Goal: Task Accomplishment & Management: Complete application form

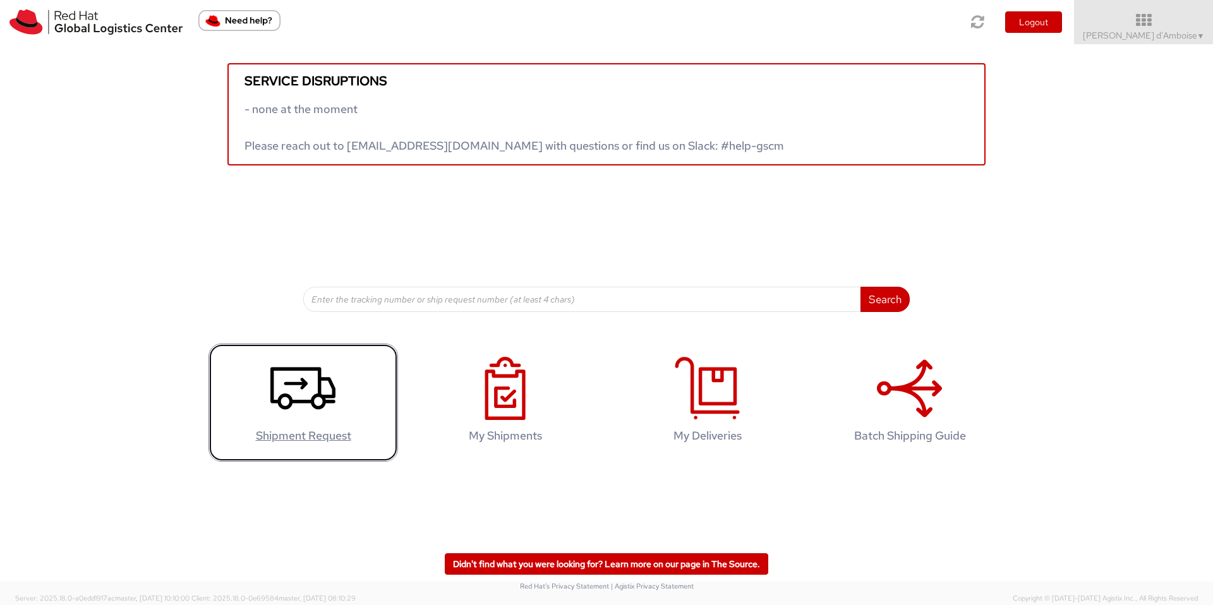
click at [315, 390] on icon at bounding box center [302, 388] width 65 height 63
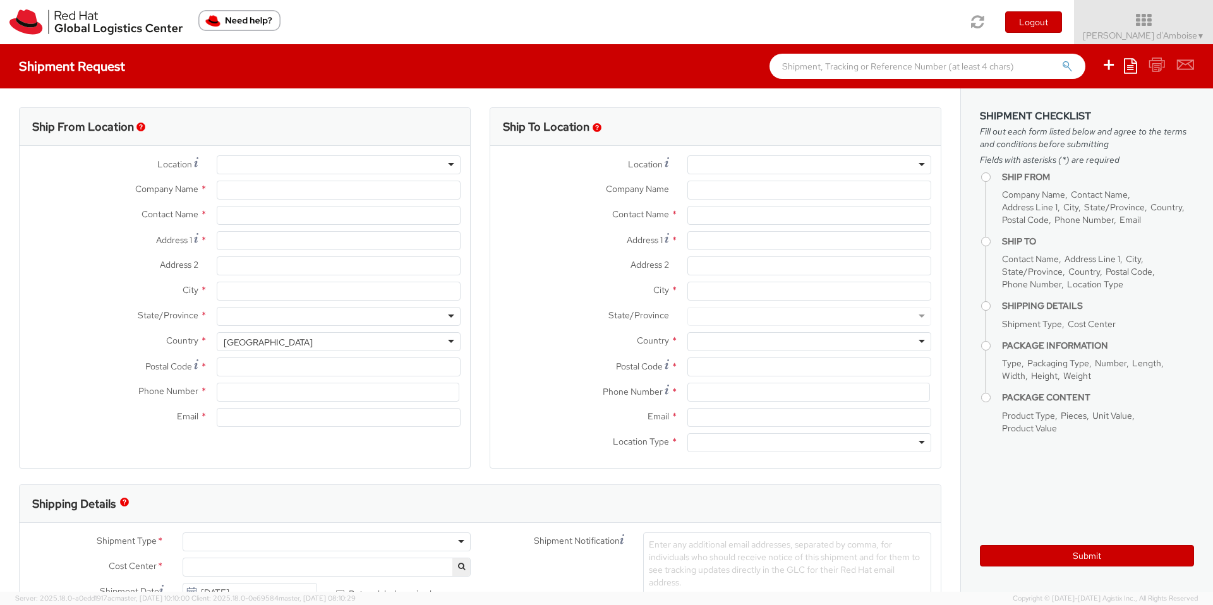
select select "506"
select select
click at [288, 193] on input "Company Name *" at bounding box center [339, 190] width 244 height 19
type input "Red Hat"
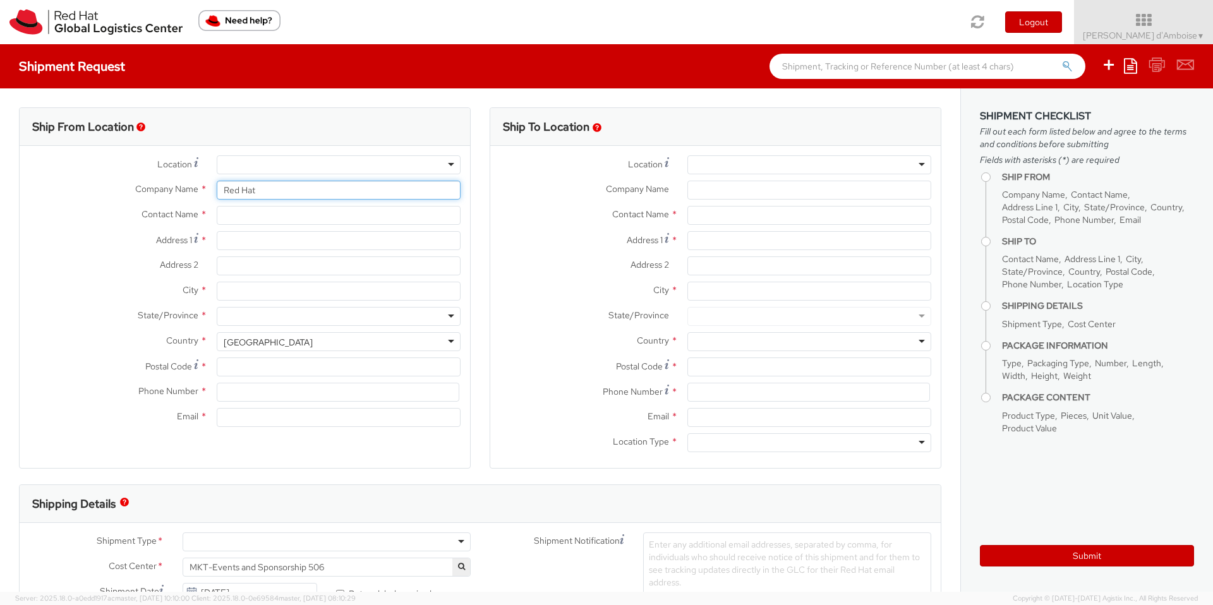
type input "[PERSON_NAME] d'Amboise"
type input "[PERSON_NAME][EMAIL_ADDRESS][DOMAIN_NAME]"
type input "R"
type input "MC2"
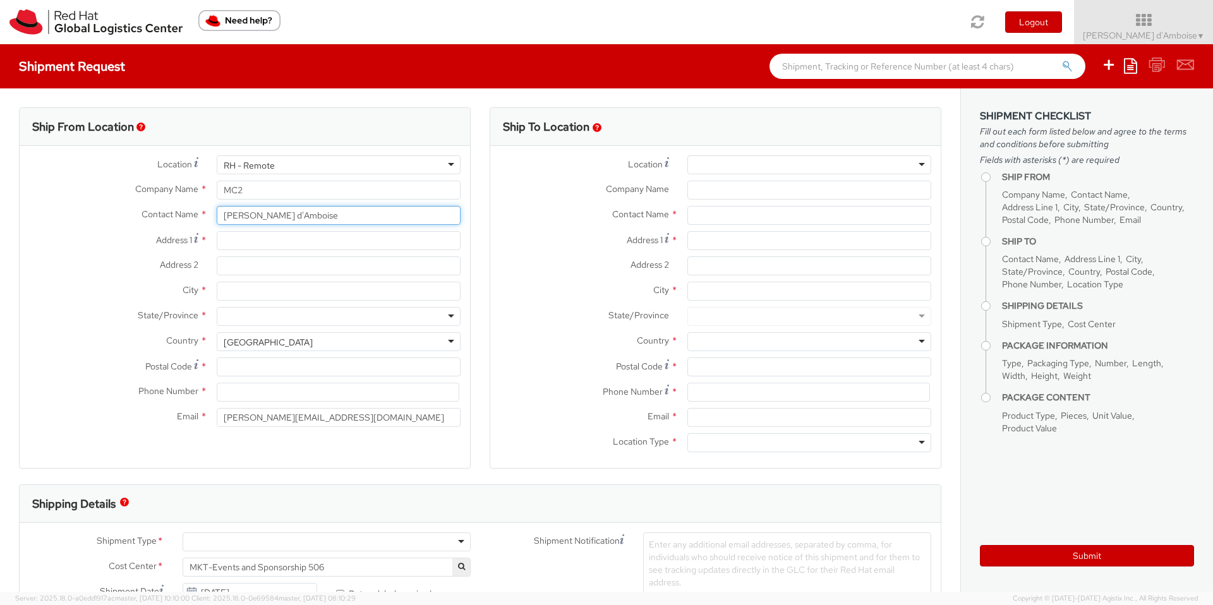
click at [321, 218] on input "[PERSON_NAME] d'Amboise" at bounding box center [339, 215] width 244 height 19
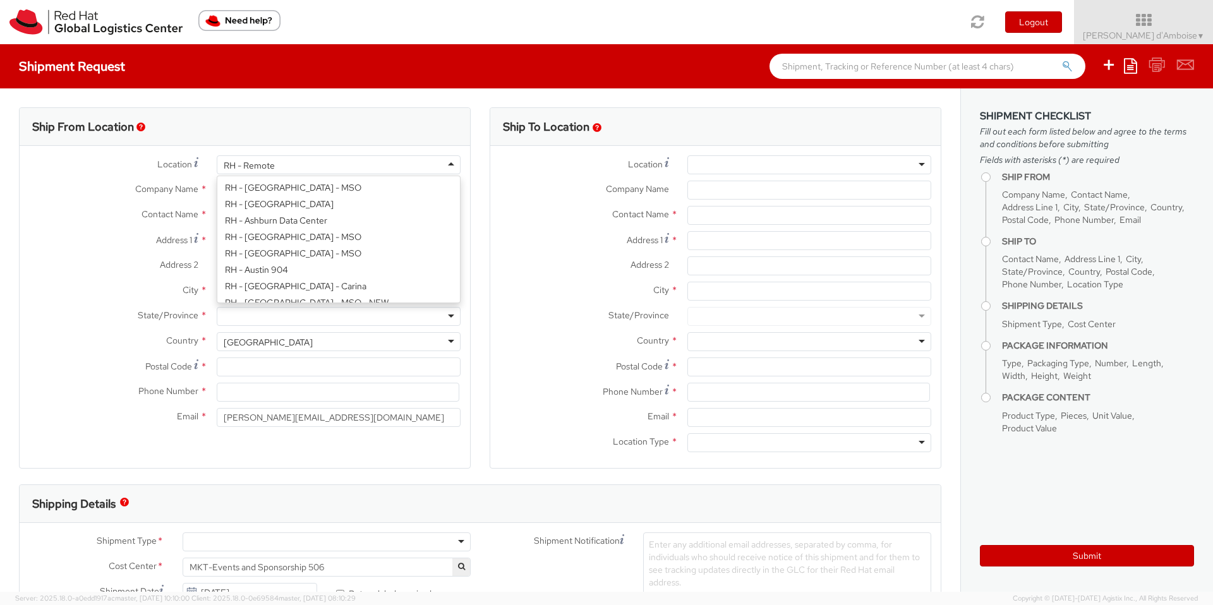
scroll to position [1608, 0]
click at [451, 166] on div "RH - Remote" at bounding box center [339, 164] width 244 height 19
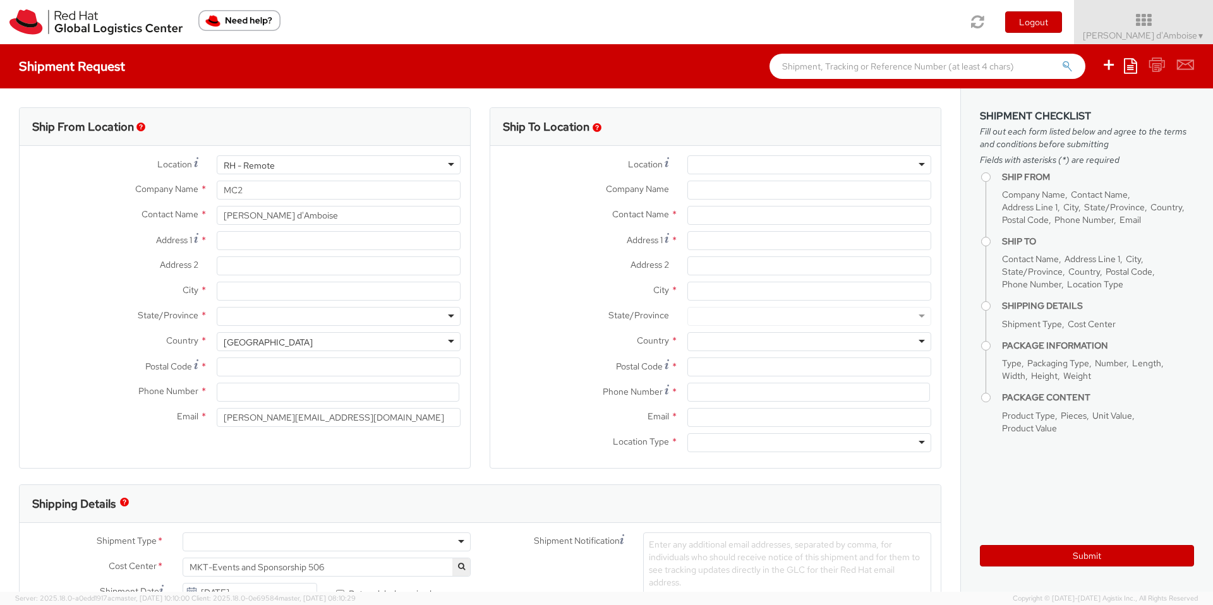
click at [32, 234] on label "Address 1 *" at bounding box center [114, 239] width 188 height 17
click at [217, 234] on input "Address 1 *" at bounding box center [339, 240] width 244 height 19
click at [303, 241] on input "Address 1 *" at bounding box center [339, 240] width 244 height 19
type input "[STREET_ADDRESS]"
type input "Kingman"
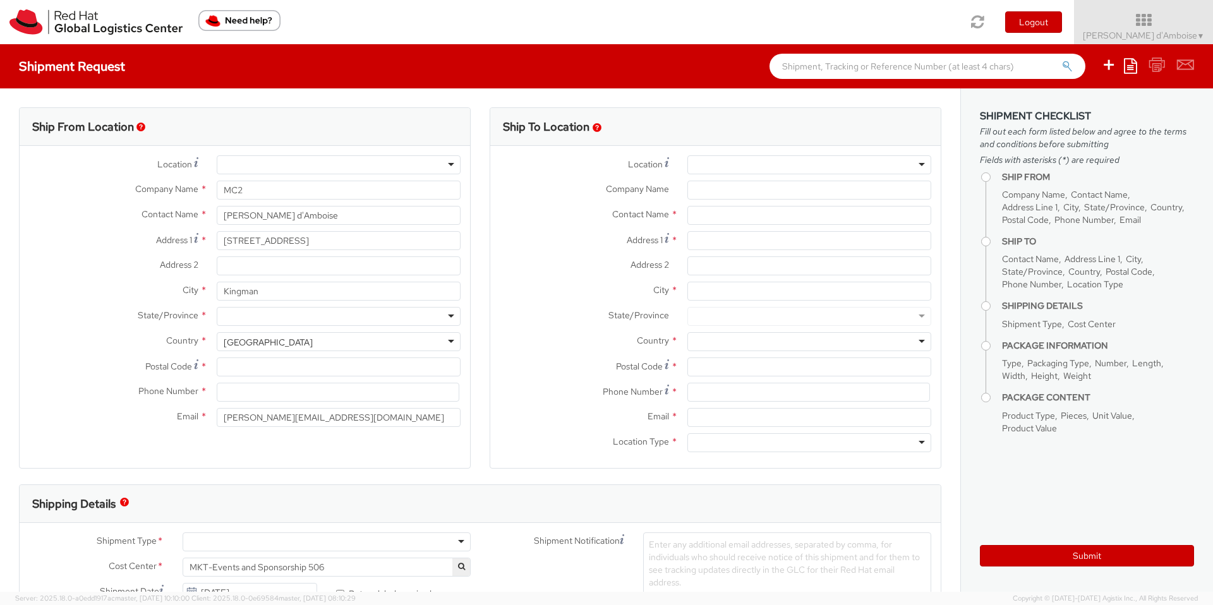
click at [301, 312] on div at bounding box center [339, 316] width 244 height 19
click at [258, 369] on input "Postal Code *" at bounding box center [339, 367] width 244 height 19
type input "86401"
click at [241, 394] on input at bounding box center [338, 392] width 243 height 19
paste input "[PHONE_NUMBER]"
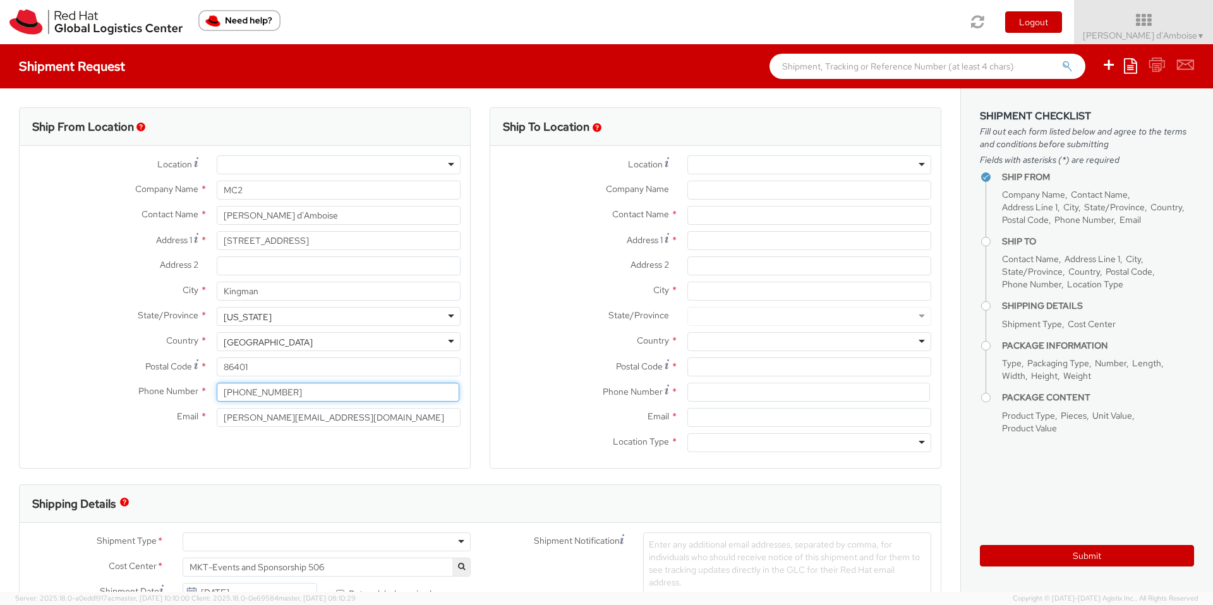
type input "[PHONE_NUMBER]"
click at [268, 212] on input "[PERSON_NAME] d'Amboise" at bounding box center [339, 215] width 244 height 19
type input "[PERSON_NAME]"
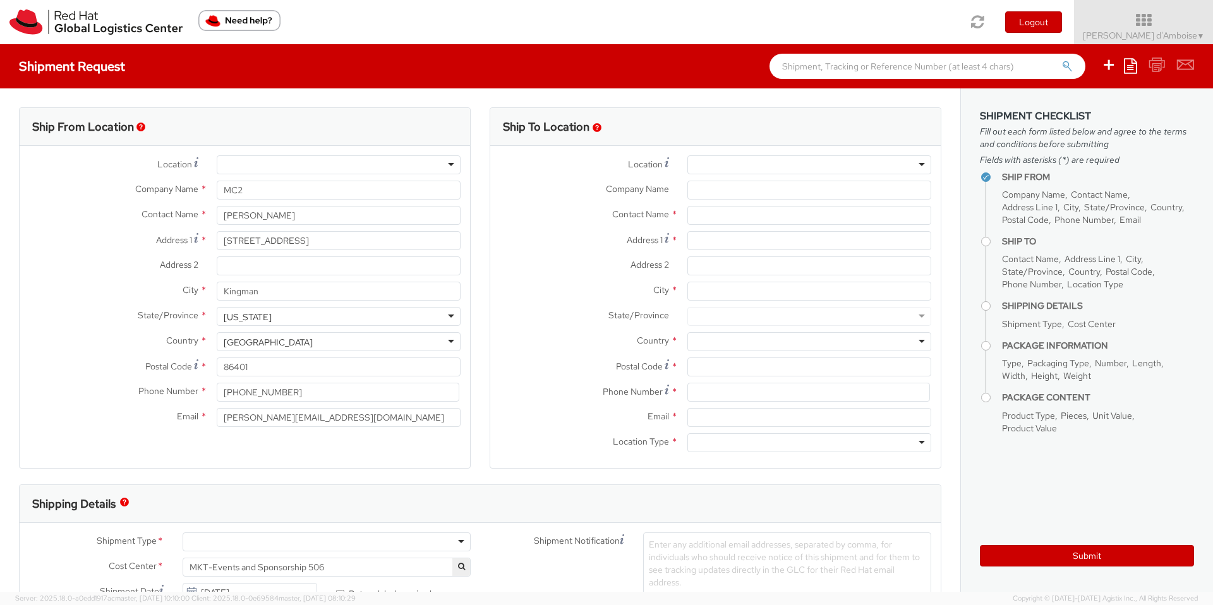
click at [366, 436] on div "Location * [GEOGRAPHIC_DATA] - [GEOGRAPHIC_DATA] - [GEOGRAPHIC_DATA] [GEOGRAPHI…" at bounding box center [245, 294] width 450 height 297
click at [329, 414] on input "[PERSON_NAME][EMAIL_ADDRESS][DOMAIN_NAME]" at bounding box center [339, 417] width 244 height 19
click at [119, 408] on label "Email *" at bounding box center [114, 416] width 188 height 16
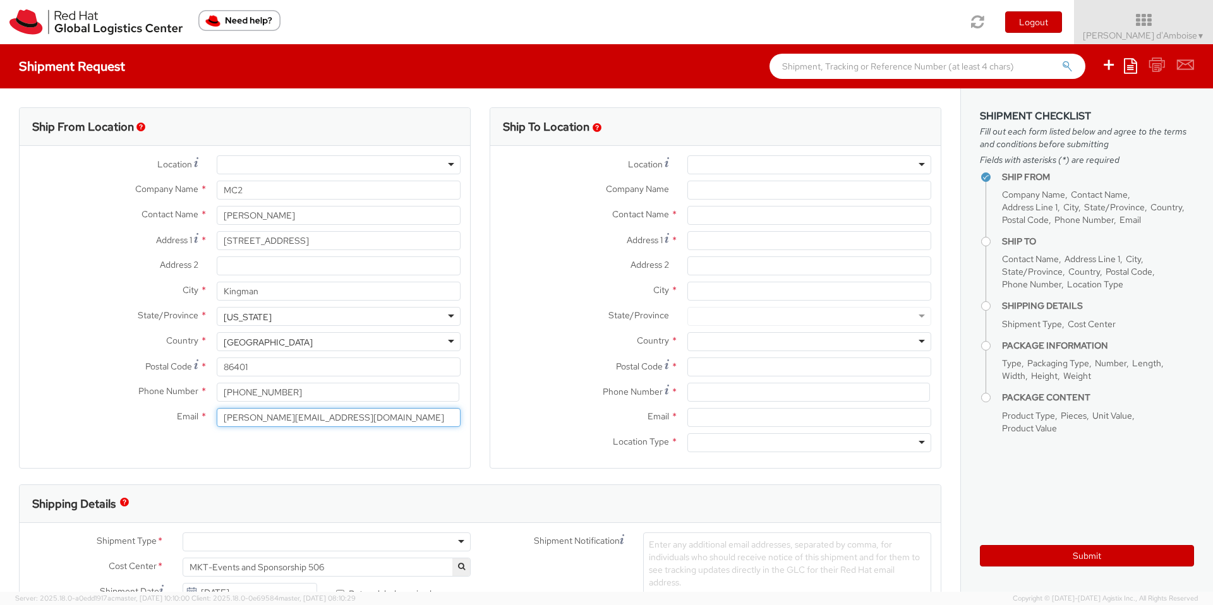
click at [217, 408] on input "[PERSON_NAME][EMAIL_ADDRESS][DOMAIN_NAME]" at bounding box center [339, 417] width 244 height 19
click at [534, 365] on label "Postal Code *" at bounding box center [584, 366] width 188 height 17
click at [687, 365] on input "Postal Code *" at bounding box center [809, 367] width 244 height 19
click at [763, 163] on div at bounding box center [809, 164] width 244 height 19
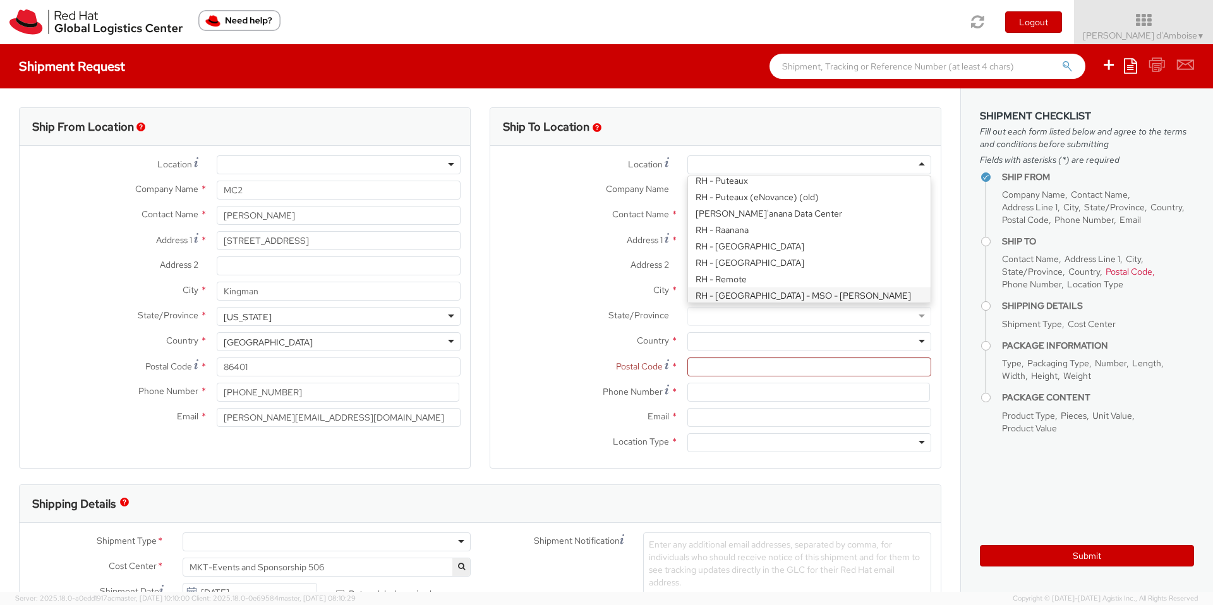
scroll to position [1638, 0]
type input "Red Hat, Inc."
type input "[STREET_ADDRESS]"
type input "RALEIGH"
type input "27601"
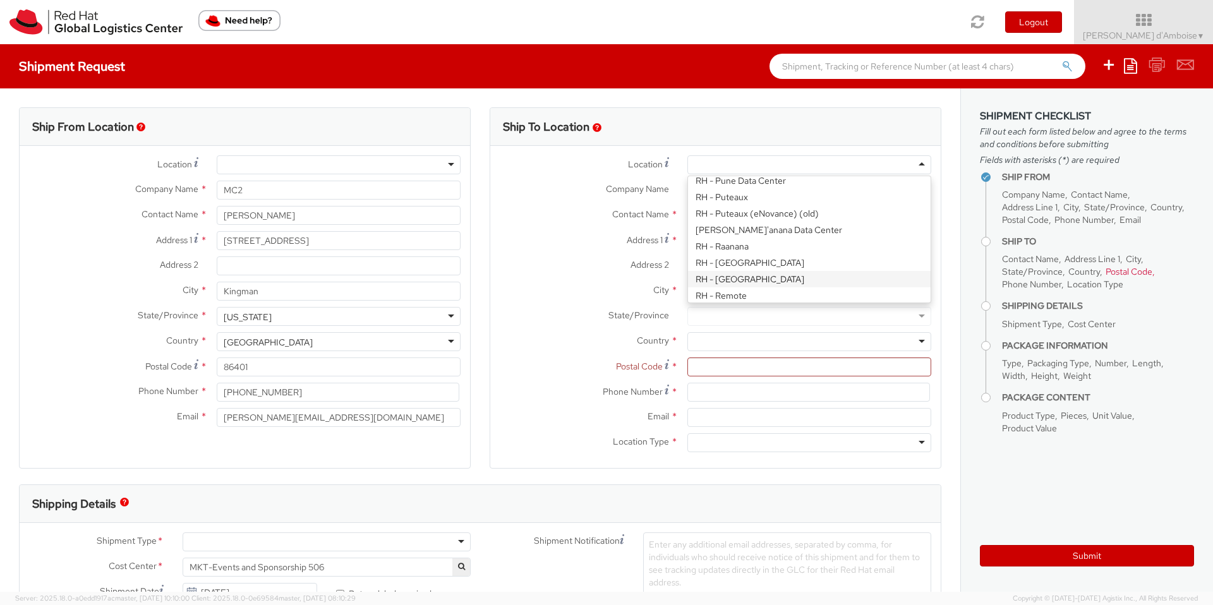
type input "[PHONE_NUMBER]"
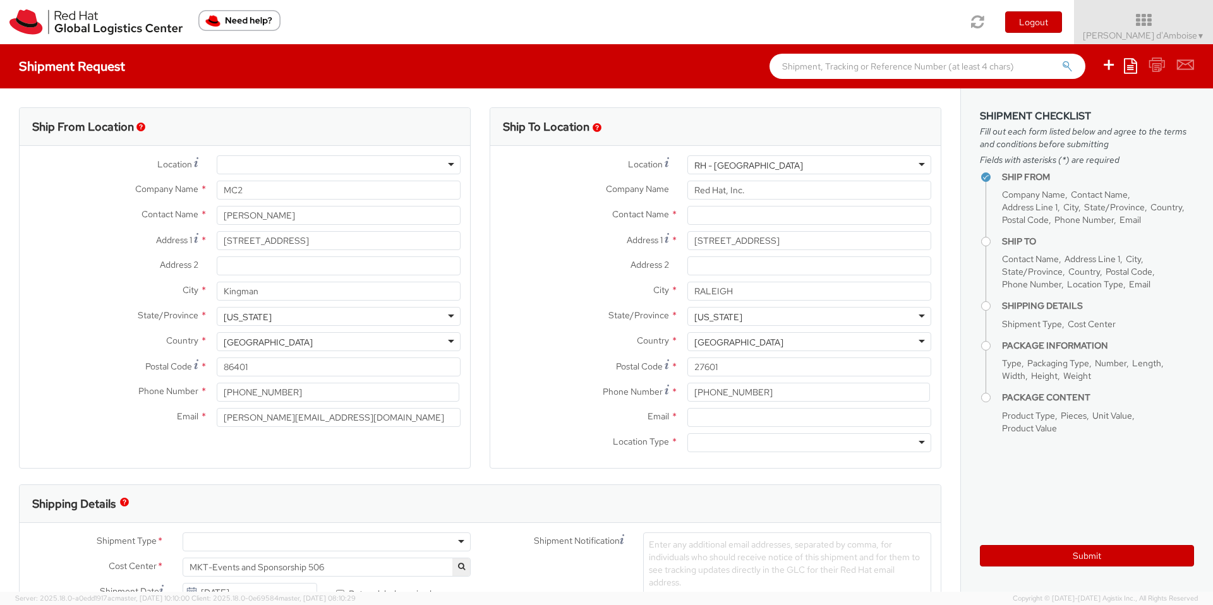
click at [573, 321] on label "State/Province *" at bounding box center [584, 315] width 188 height 16
click at [739, 218] on input "text" at bounding box center [809, 215] width 244 height 19
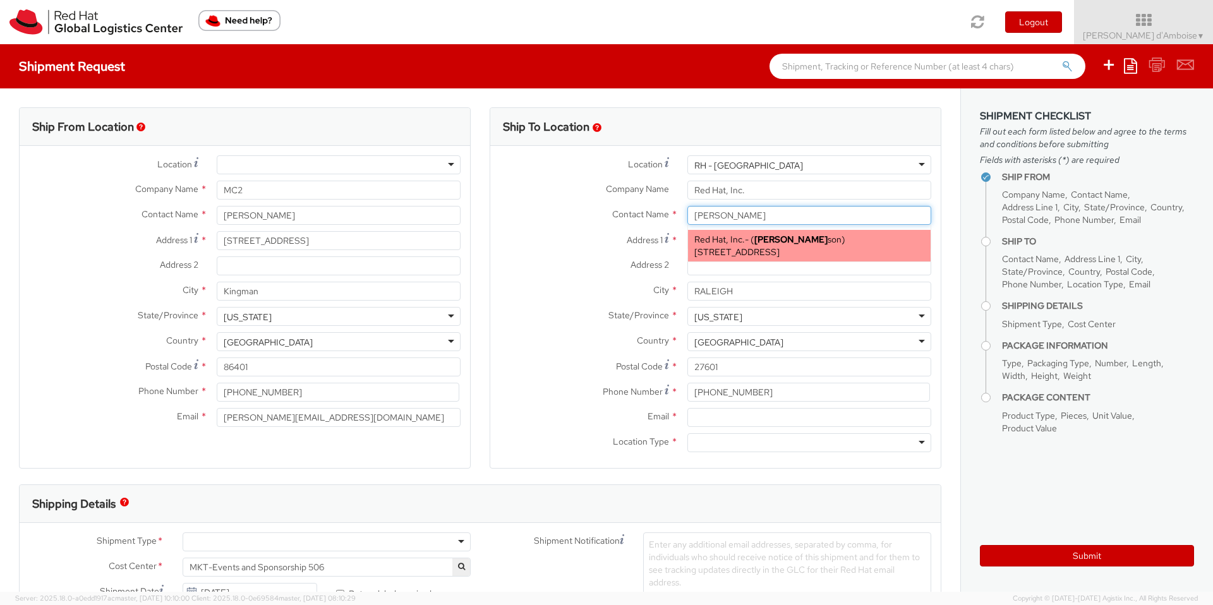
click at [775, 243] on strong "[PERSON_NAME]" at bounding box center [790, 239] width 73 height 11
type input "[PERSON_NAME]"
type input "[EMAIL_ADDRESS][DOMAIN_NAME]"
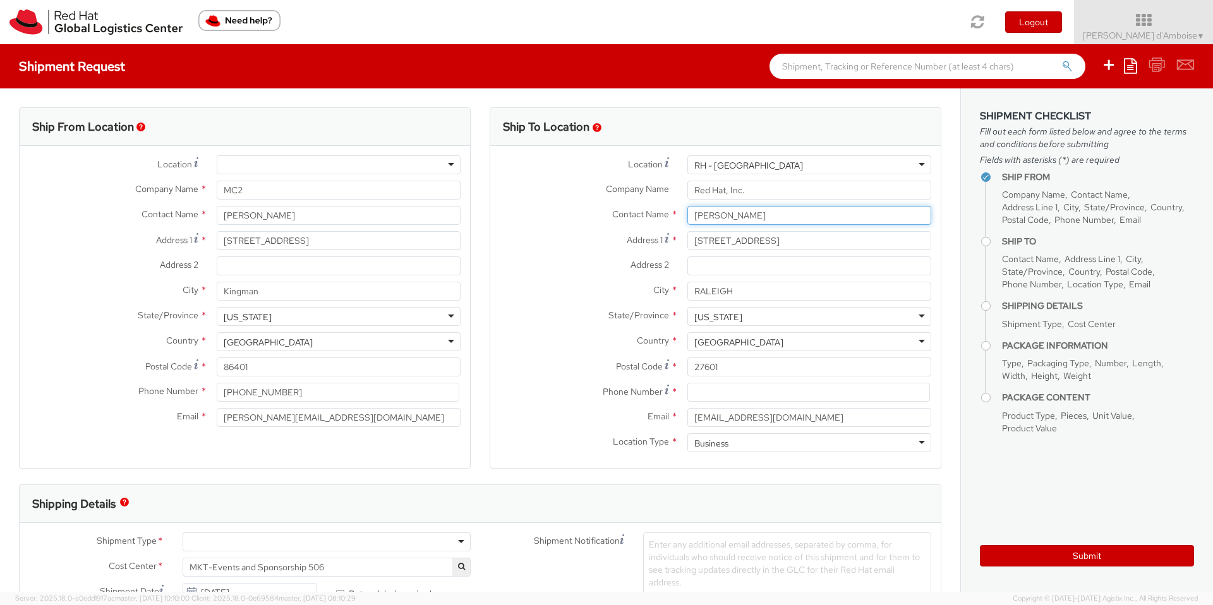
type input "[PERSON_NAME]"
drag, startPoint x: 813, startPoint y: 414, endPoint x: 638, endPoint y: 404, distance: 175.3
click at [638, 404] on div "Location * [GEOGRAPHIC_DATA] - [GEOGRAPHIC_DATA] [GEOGRAPHIC_DATA] - [GEOGRAPHI…" at bounding box center [715, 306] width 450 height 303
type input "[EMAIL_ADDRESS][DOMAIN_NAME]"
click at [551, 431] on div "Email * [EMAIL_ADDRESS][DOMAIN_NAME]" at bounding box center [715, 420] width 450 height 25
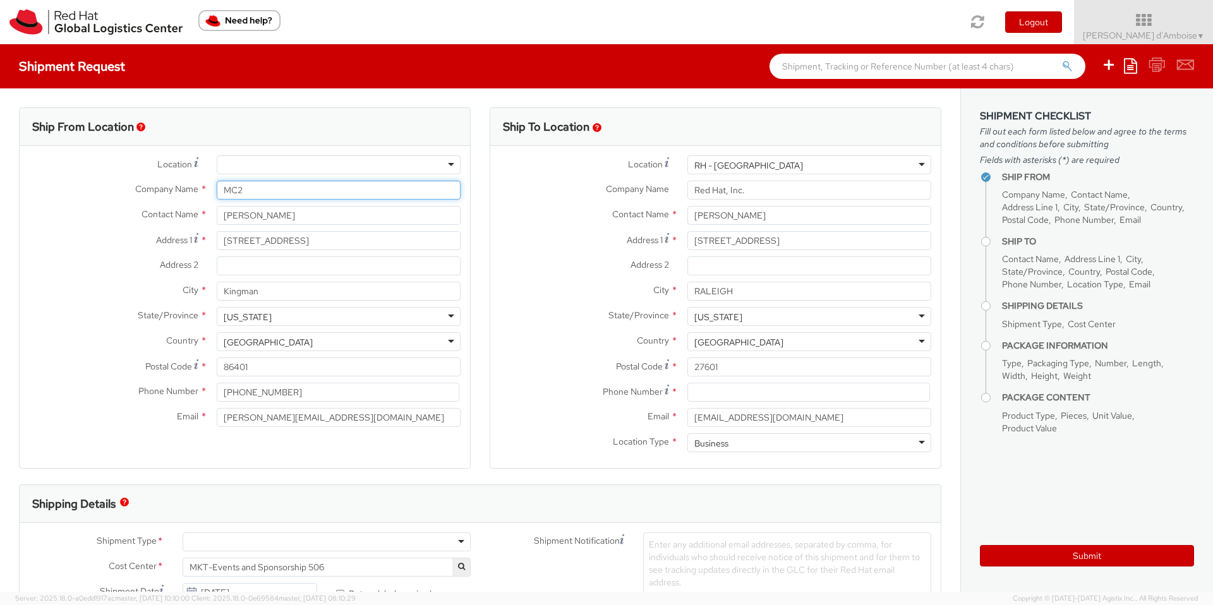
click at [257, 181] on input "MC2" at bounding box center [339, 190] width 244 height 19
click at [266, 197] on input "MC2" at bounding box center [339, 190] width 244 height 19
click at [527, 385] on label "Phone Number *" at bounding box center [584, 391] width 188 height 17
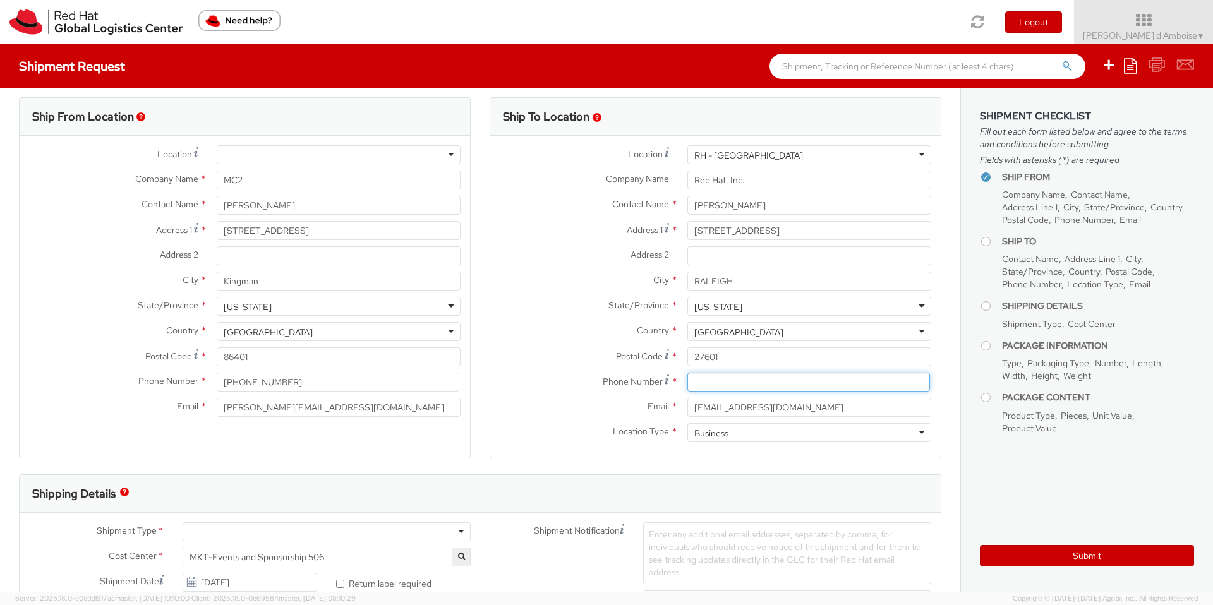
click at [766, 382] on input at bounding box center [808, 382] width 243 height 19
type input "3366137923"
click at [615, 407] on label "Email *" at bounding box center [584, 406] width 188 height 16
click at [687, 407] on input "[EMAIL_ADDRESS][DOMAIN_NAME]" at bounding box center [809, 407] width 244 height 19
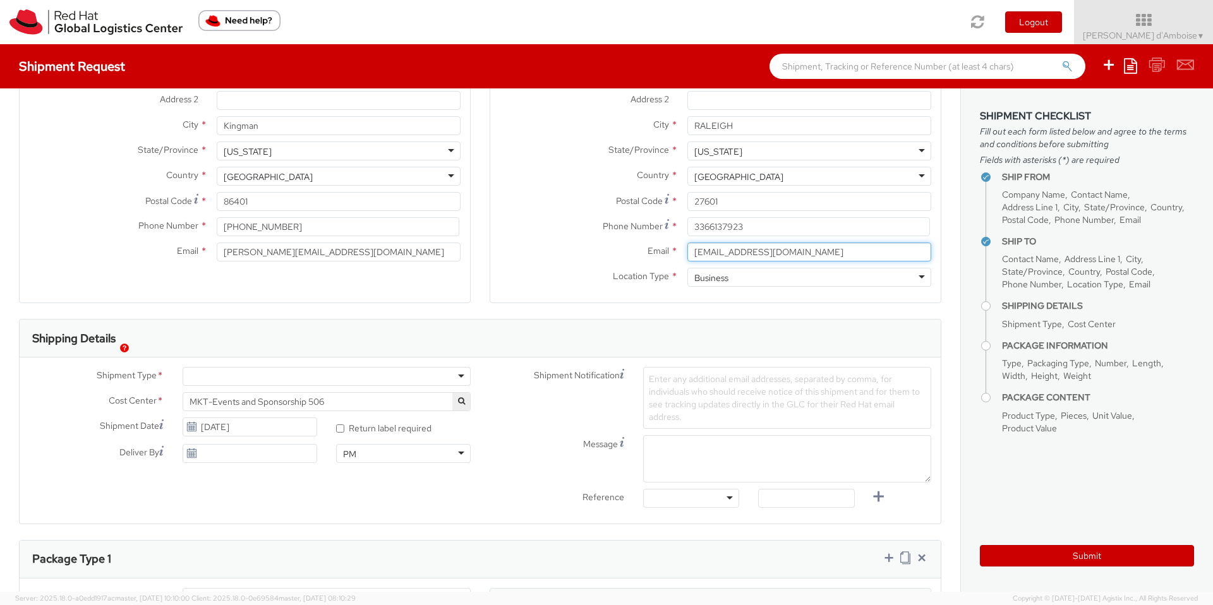
scroll to position [167, 0]
click at [234, 373] on div at bounding box center [327, 374] width 288 height 19
click at [192, 426] on use at bounding box center [191, 424] width 9 height 9
click at [218, 425] on input "[DATE]" at bounding box center [250, 425] width 135 height 19
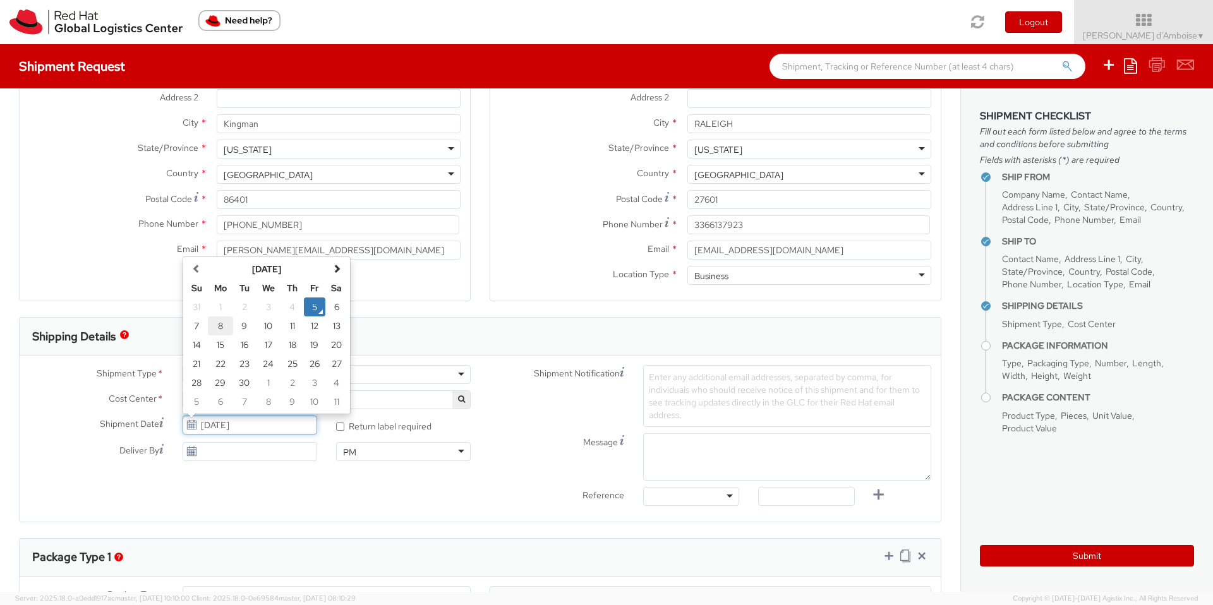
click at [219, 324] on td "8" at bounding box center [220, 326] width 25 height 19
type input "[DATE]"
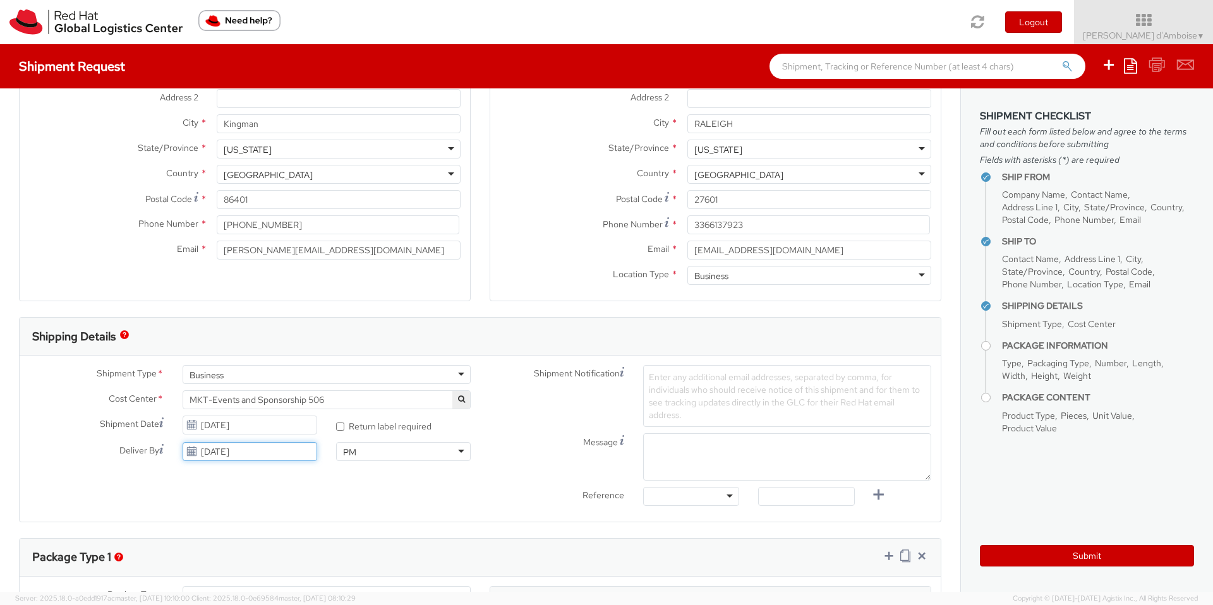
click at [221, 449] on input "[DATE]" at bounding box center [250, 451] width 135 height 19
click at [316, 375] on td "19" at bounding box center [315, 371] width 22 height 19
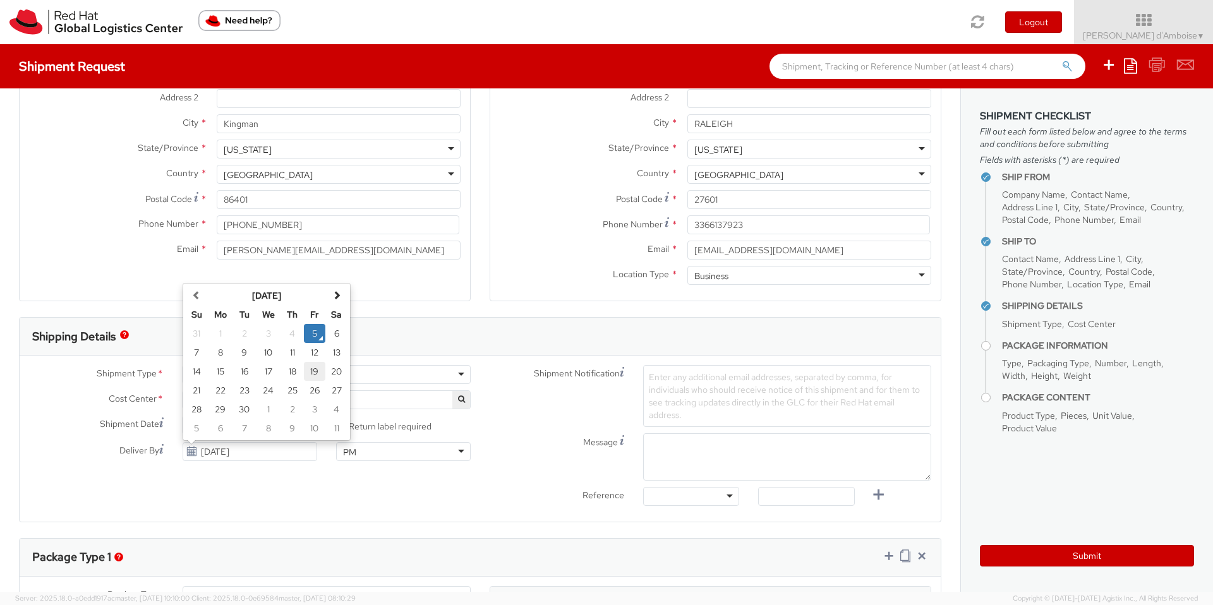
type input "[DATE]"
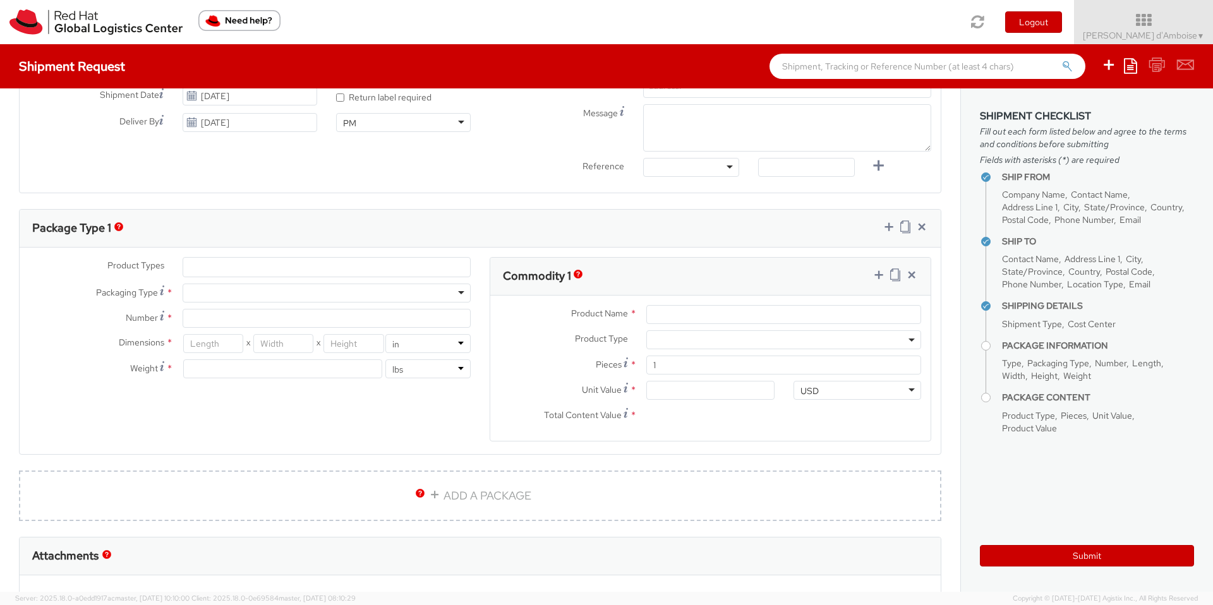
scroll to position [498, 0]
click at [210, 261] on ul at bounding box center [326, 266] width 287 height 19
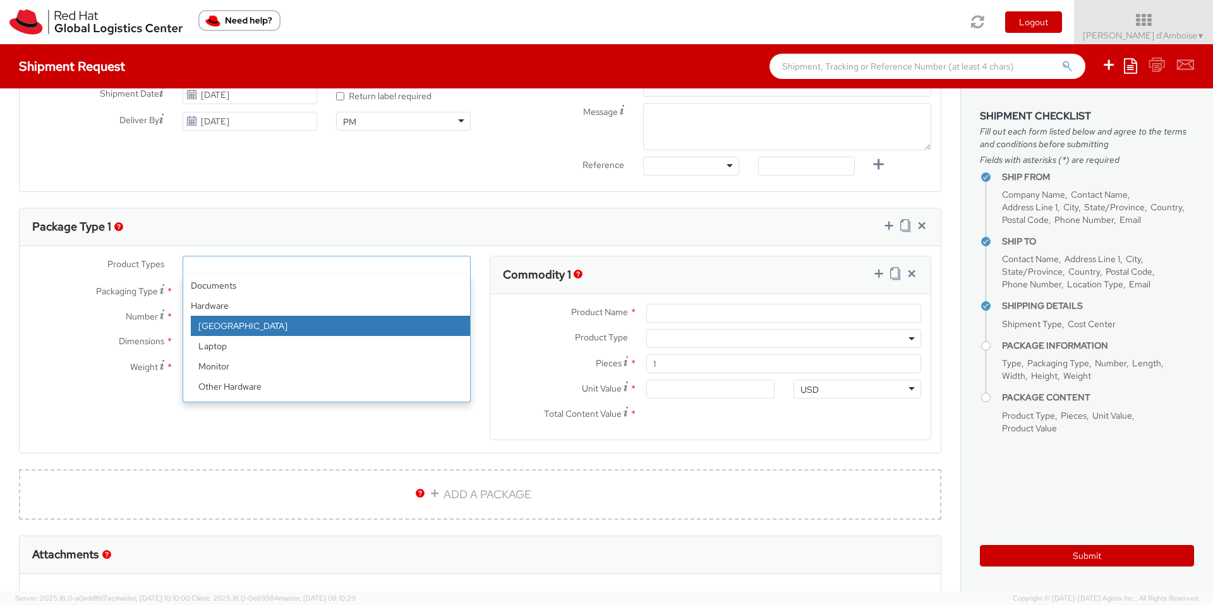
scroll to position [56, 0]
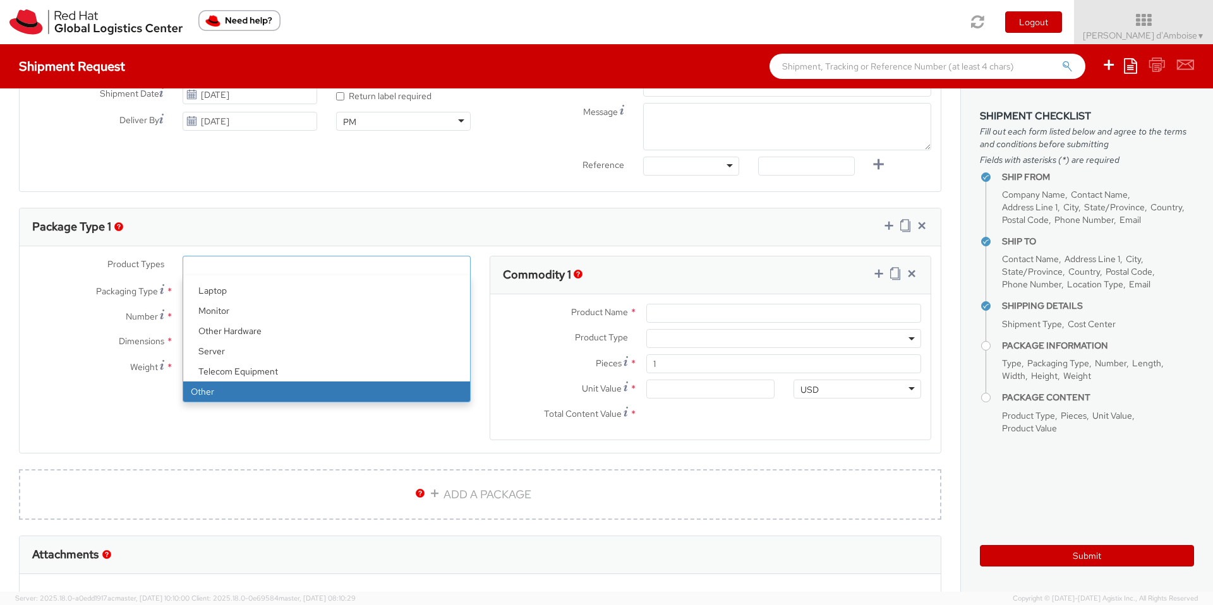
select select "OTHER"
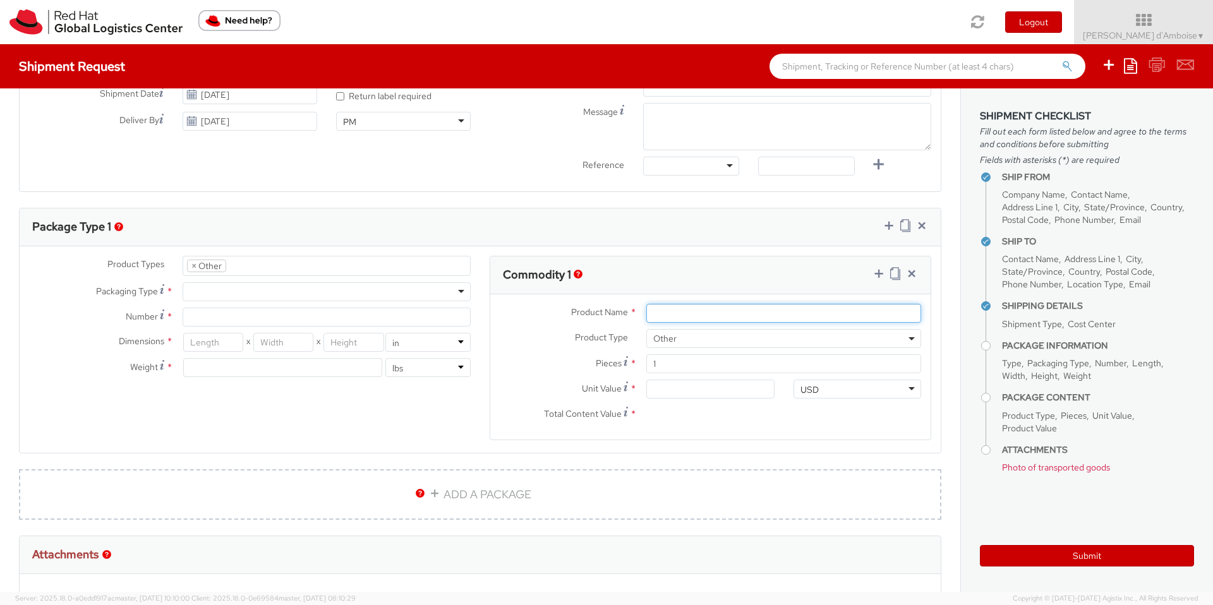
click at [705, 315] on input "Product Name *" at bounding box center [783, 313] width 275 height 19
type input "L"
type input "Sunglasses (leftover event swag item)"
click at [231, 287] on div at bounding box center [327, 291] width 288 height 19
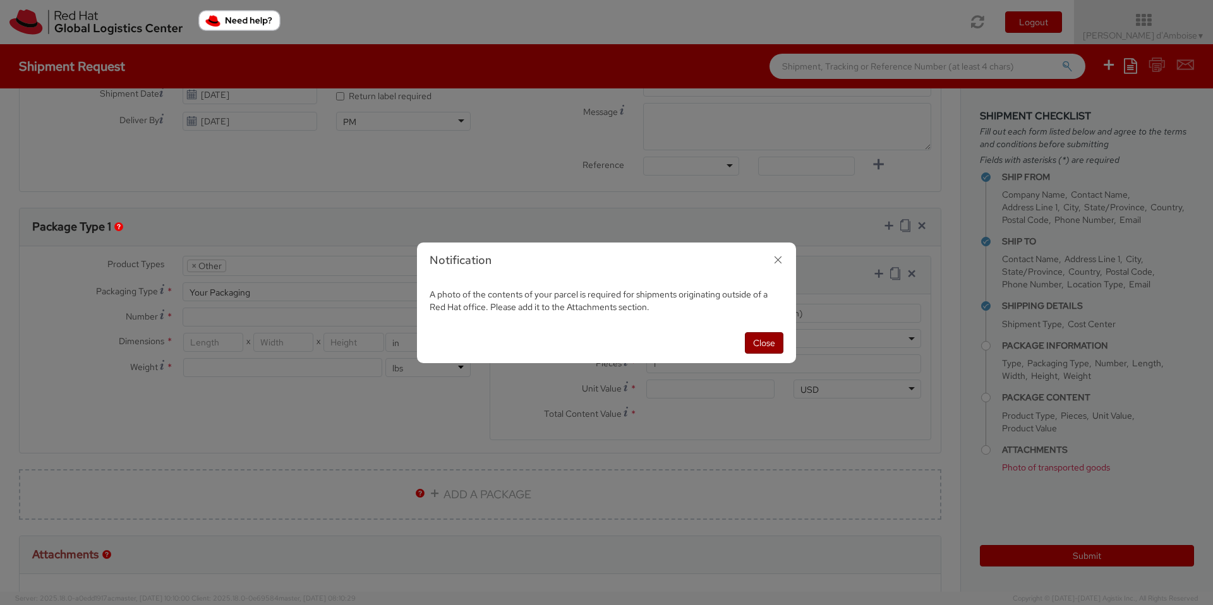
click at [768, 347] on button "Close" at bounding box center [764, 342] width 39 height 21
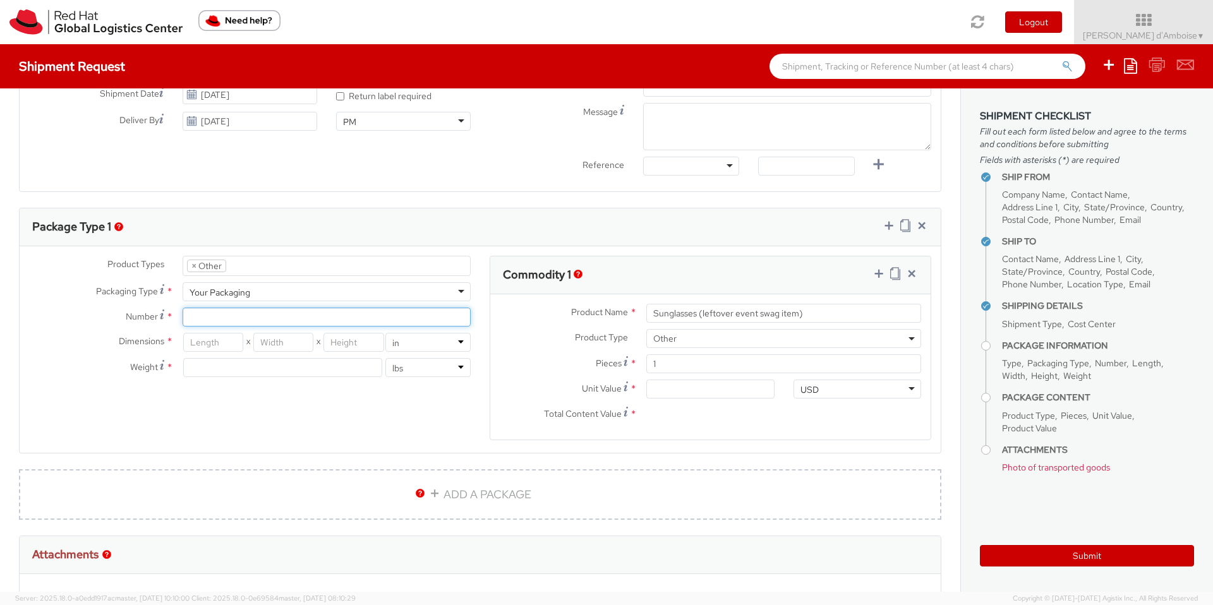
click at [420, 319] on input "Number *" at bounding box center [327, 317] width 288 height 19
type input "1"
click at [686, 389] on input "Unit Value *" at bounding box center [710, 389] width 128 height 19
type input "2.00"
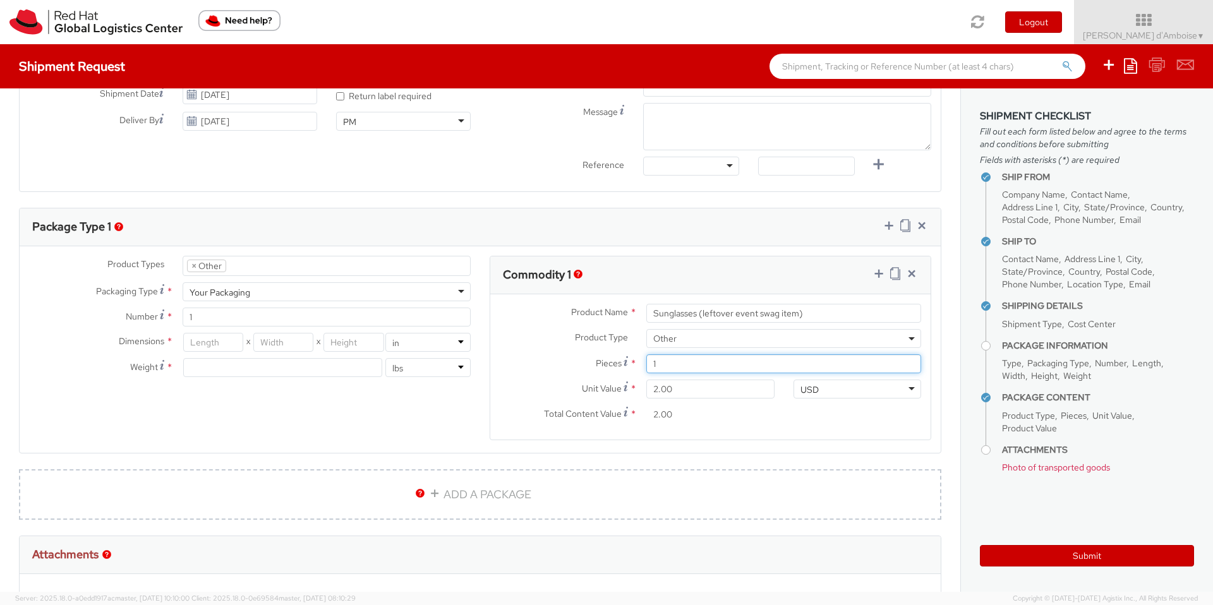
drag, startPoint x: 692, startPoint y: 365, endPoint x: 562, endPoint y: 358, distance: 130.4
click at [562, 358] on div "Pieces * 1" at bounding box center [710, 363] width 440 height 19
type input "10"
type input "20.00"
type input "100"
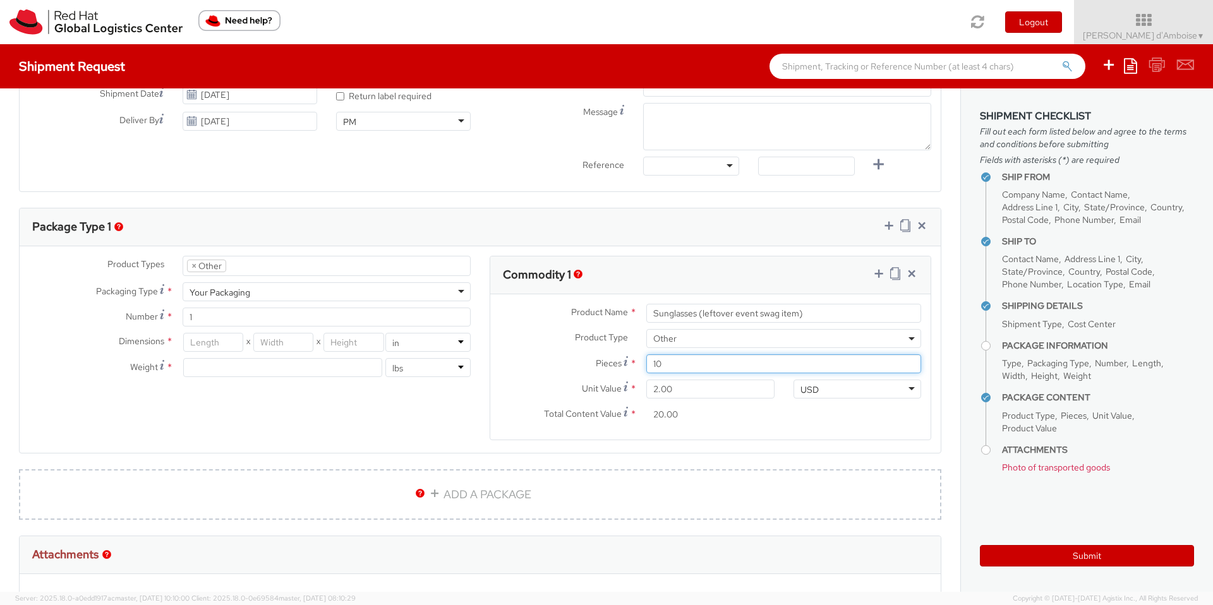
type input "200.00"
type input "100"
click at [524, 382] on label "Unit Value *" at bounding box center [563, 388] width 147 height 17
click at [646, 382] on input "2.00" at bounding box center [710, 389] width 128 height 19
click at [241, 370] on input "number" at bounding box center [282, 367] width 199 height 19
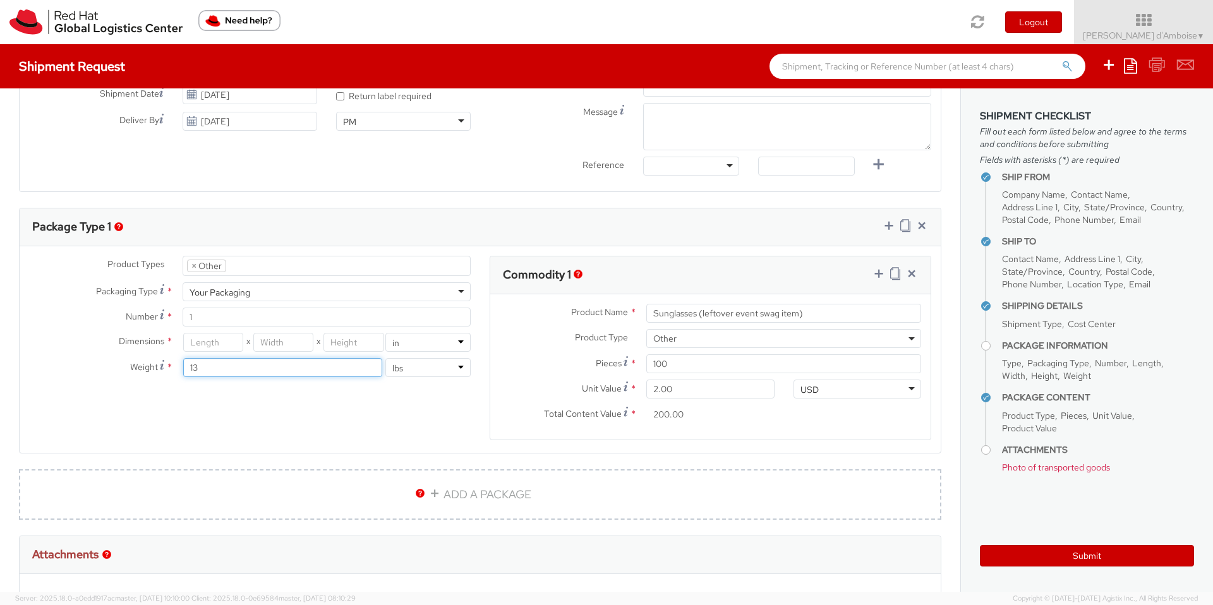
type input "13"
click at [205, 343] on input "number" at bounding box center [213, 342] width 60 height 19
type input "13"
click at [279, 342] on input "number" at bounding box center [283, 342] width 60 height 19
type input "15"
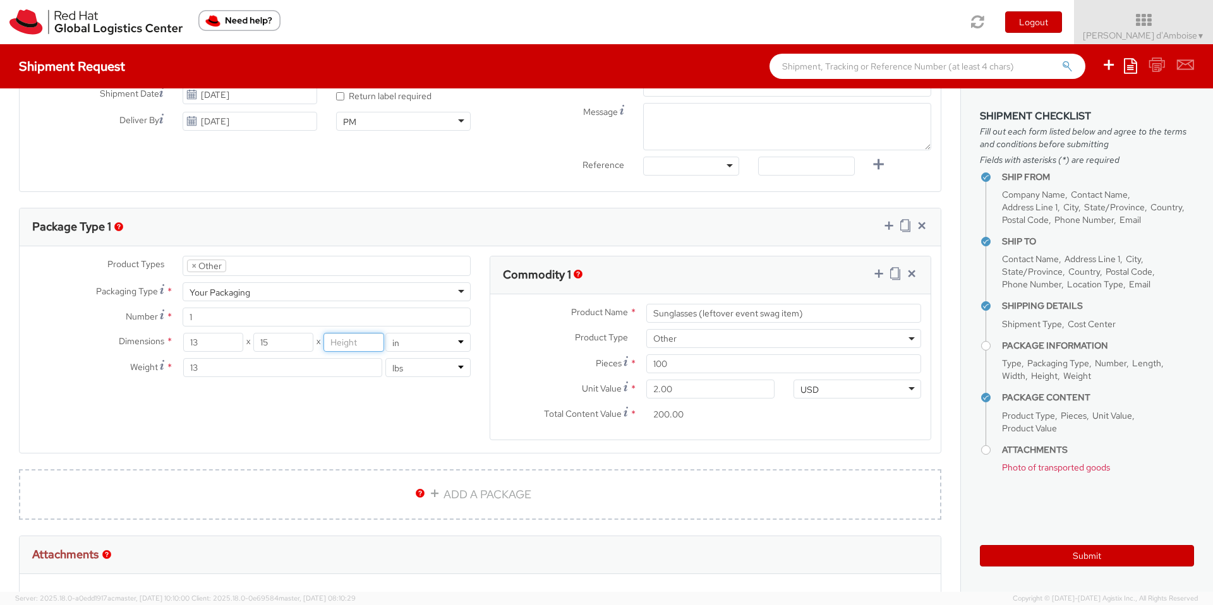
click at [344, 339] on input "number" at bounding box center [353, 342] width 60 height 19
type input "10"
click at [339, 418] on div "Product Types * Documents Docking Station Laptop Monitor Other Hardware Server …" at bounding box center [480, 356] width 921 height 200
click at [461, 492] on link "ADD A PACKAGE" at bounding box center [480, 494] width 922 height 51
select select
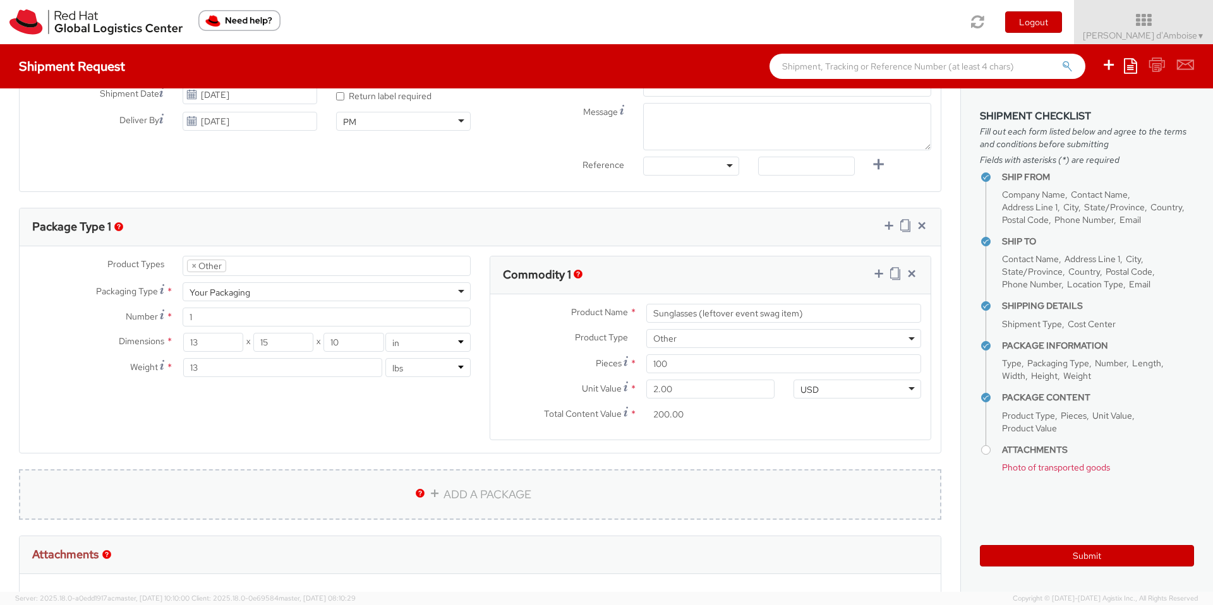
select select
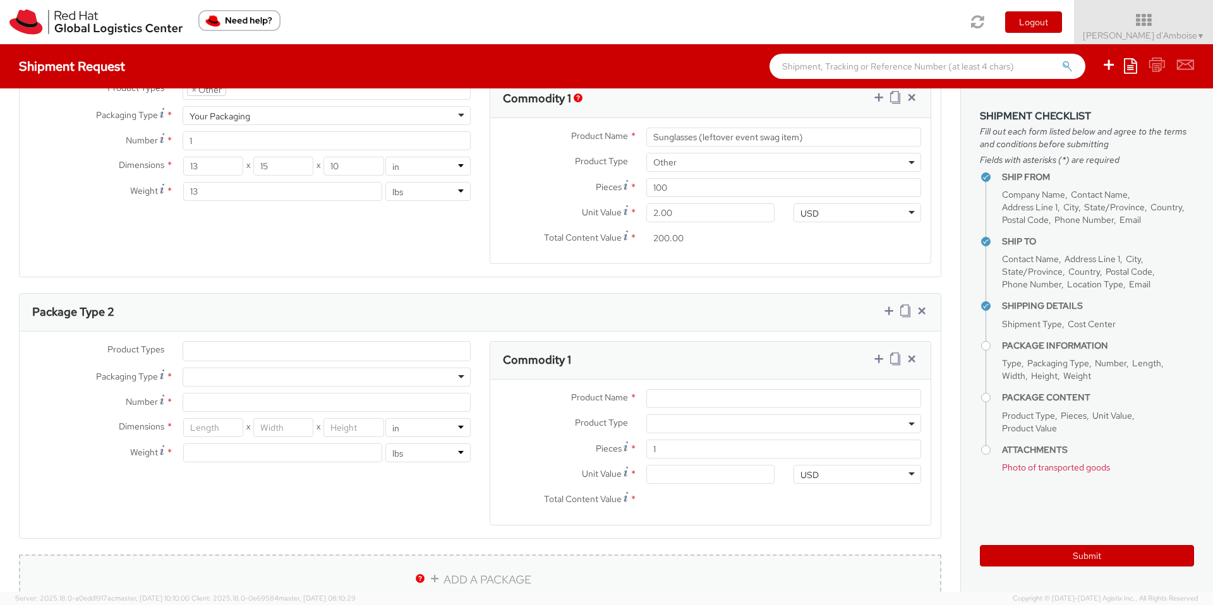
scroll to position [675, 0]
drag, startPoint x: 672, startPoint y: 447, endPoint x: 616, endPoint y: 447, distance: 56.2
click at [616, 447] on div "Pieces * 1" at bounding box center [710, 447] width 440 height 19
type input "2"
type input "0.00"
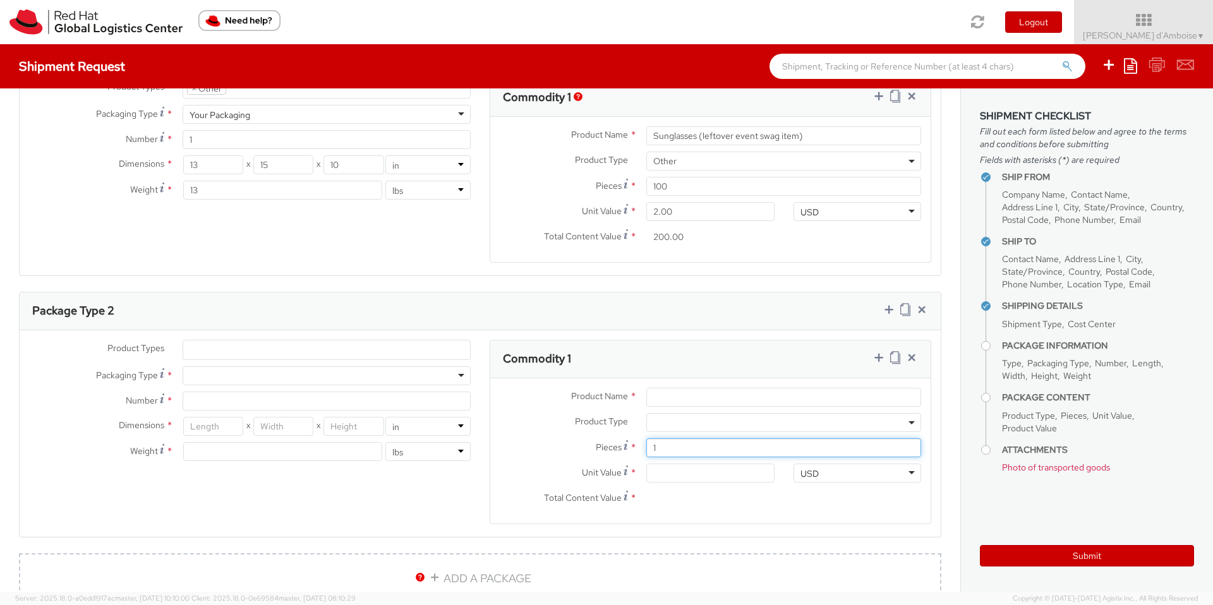
type input "0.00"
type input "200"
drag, startPoint x: 680, startPoint y: 472, endPoint x: 617, endPoint y: 468, distance: 62.7
click at [617, 468] on div "Unit Value * 0.00" at bounding box center [637, 473] width 294 height 19
type input "2.00"
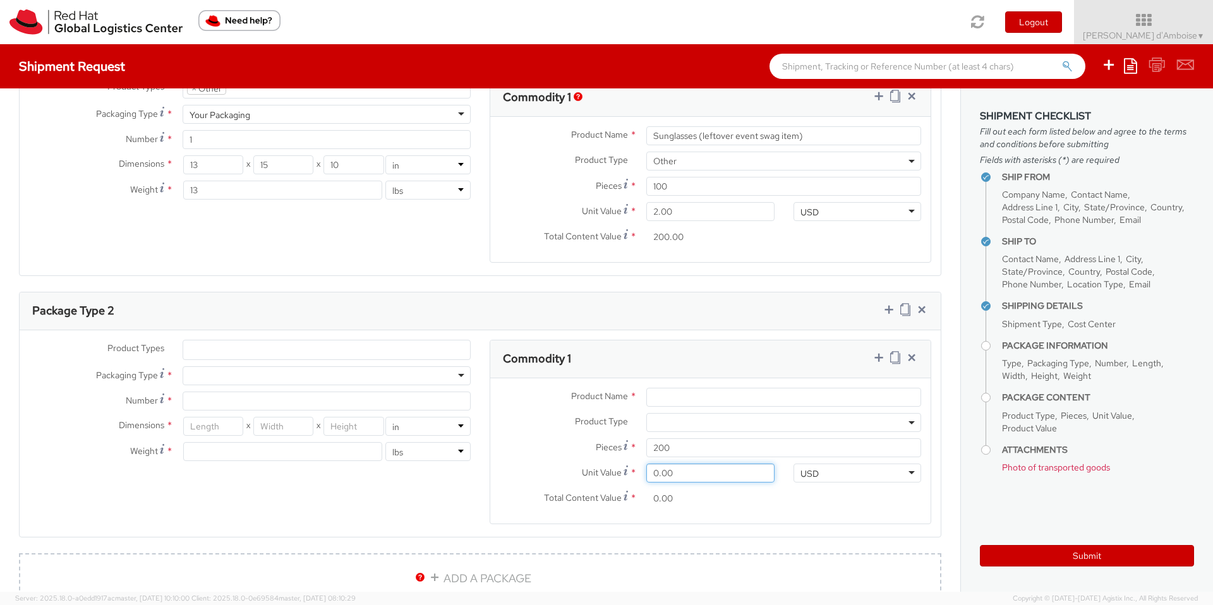
type input "400.00"
click at [553, 476] on label "Unit Value *" at bounding box center [563, 472] width 147 height 17
click at [646, 476] on input "2.00" at bounding box center [710, 473] width 128 height 19
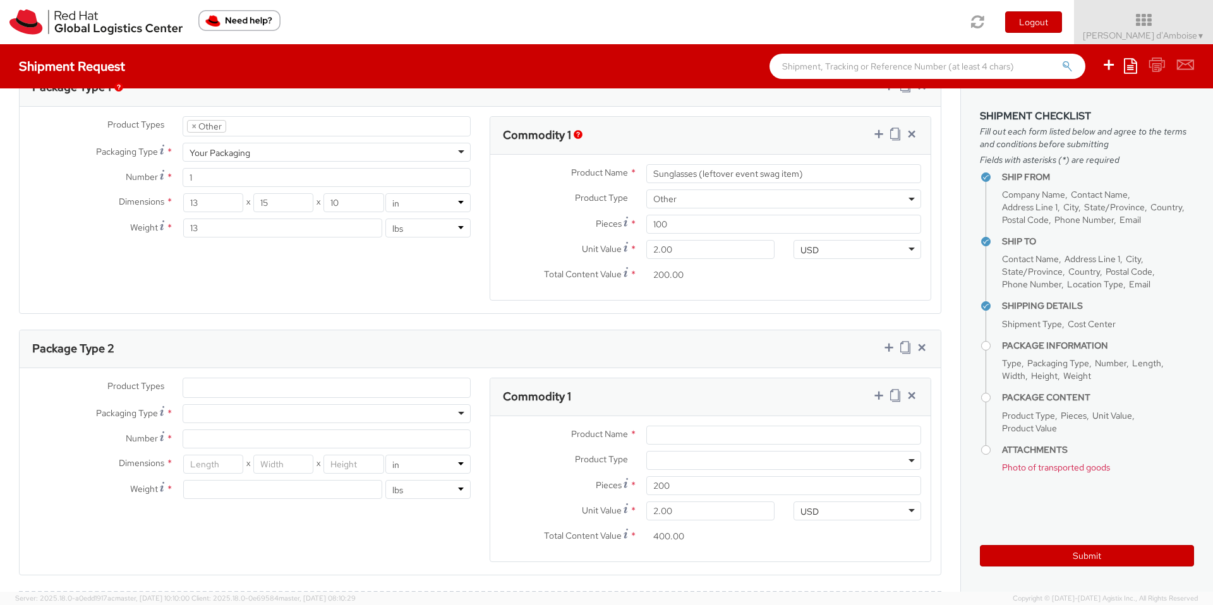
click at [239, 391] on ul at bounding box center [326, 387] width 287 height 19
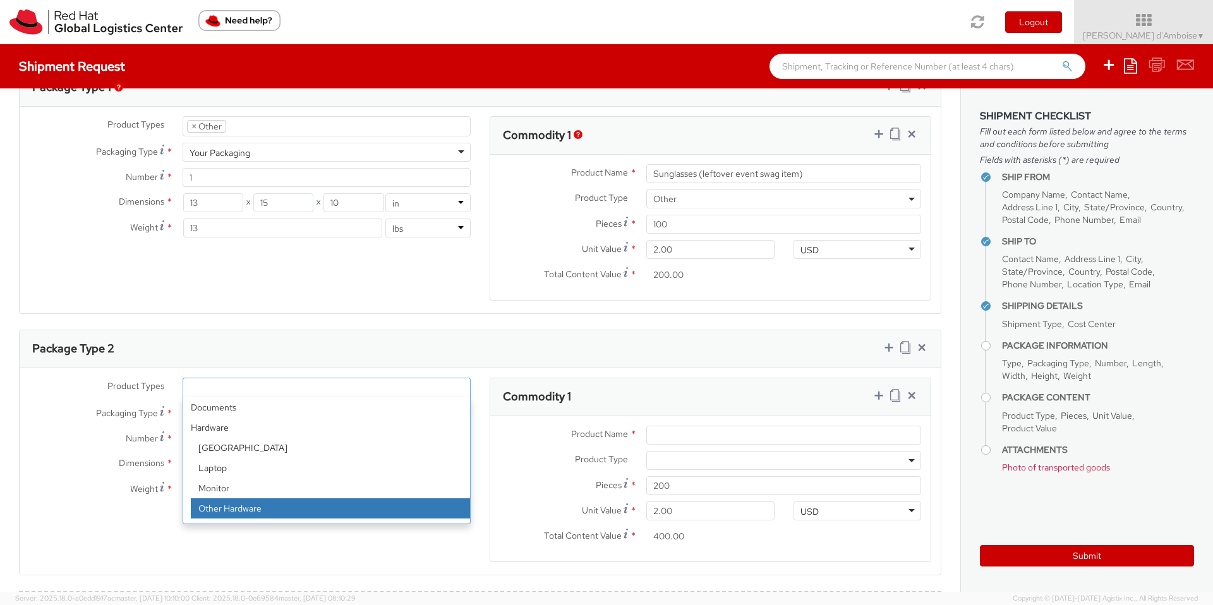
scroll to position [56, 0]
select select "OTHER"
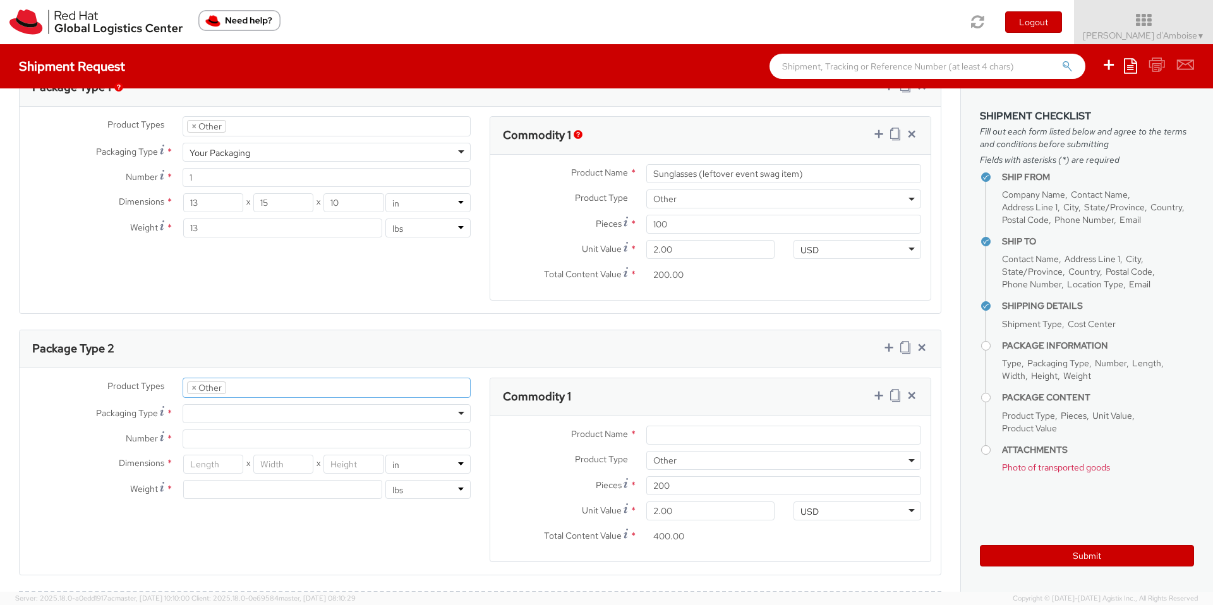
scroll to position [96, 0]
click at [227, 414] on div at bounding box center [327, 413] width 288 height 19
type input "1"
type input "9.5"
type input "12.5"
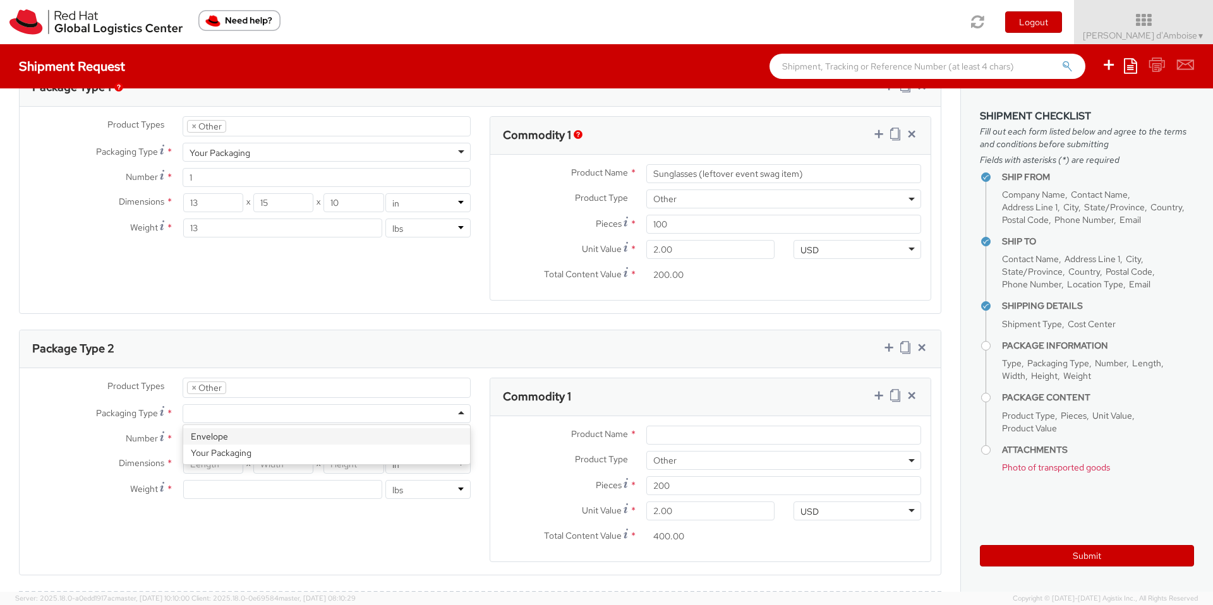
type input "0.25"
type input "1"
click at [254, 412] on div "Envelope" at bounding box center [327, 413] width 288 height 19
click at [226, 464] on input "9.5" at bounding box center [213, 464] width 60 height 19
click at [135, 456] on div "Dimensions * 9.5 X 12.5 X 0.25 in cm" at bounding box center [250, 464] width 461 height 19
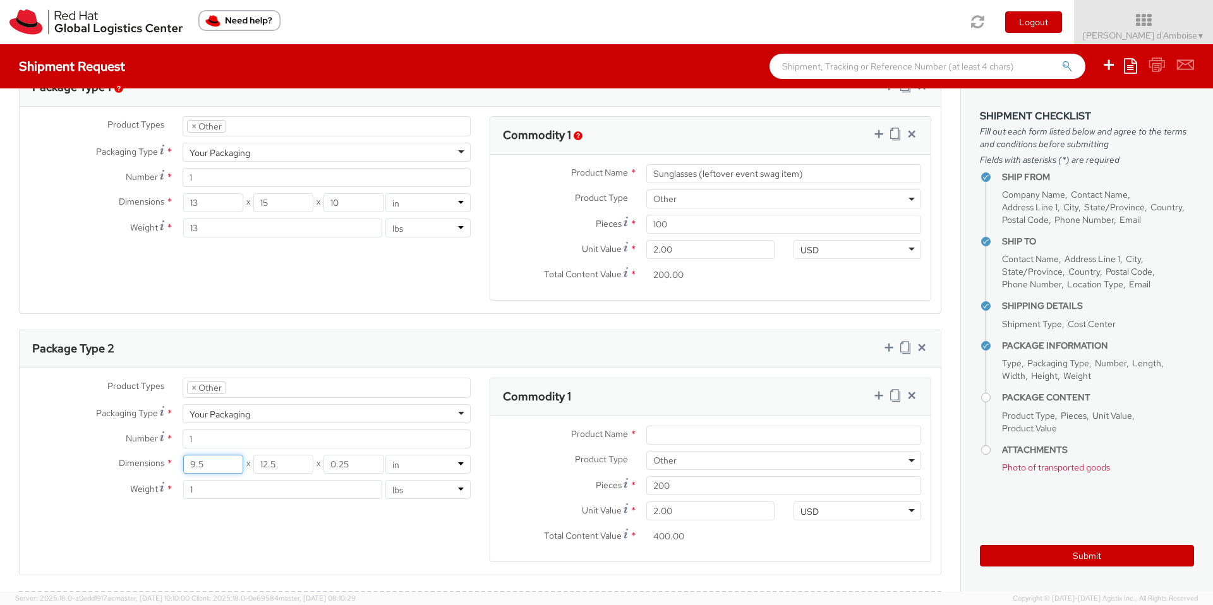
scroll to position [636, 0]
type input "15"
drag, startPoint x: 284, startPoint y: 466, endPoint x: 226, endPoint y: 461, distance: 57.7
click at [226, 461] on div "15 X 12.5 X 0.25" at bounding box center [283, 465] width 200 height 19
type input "15"
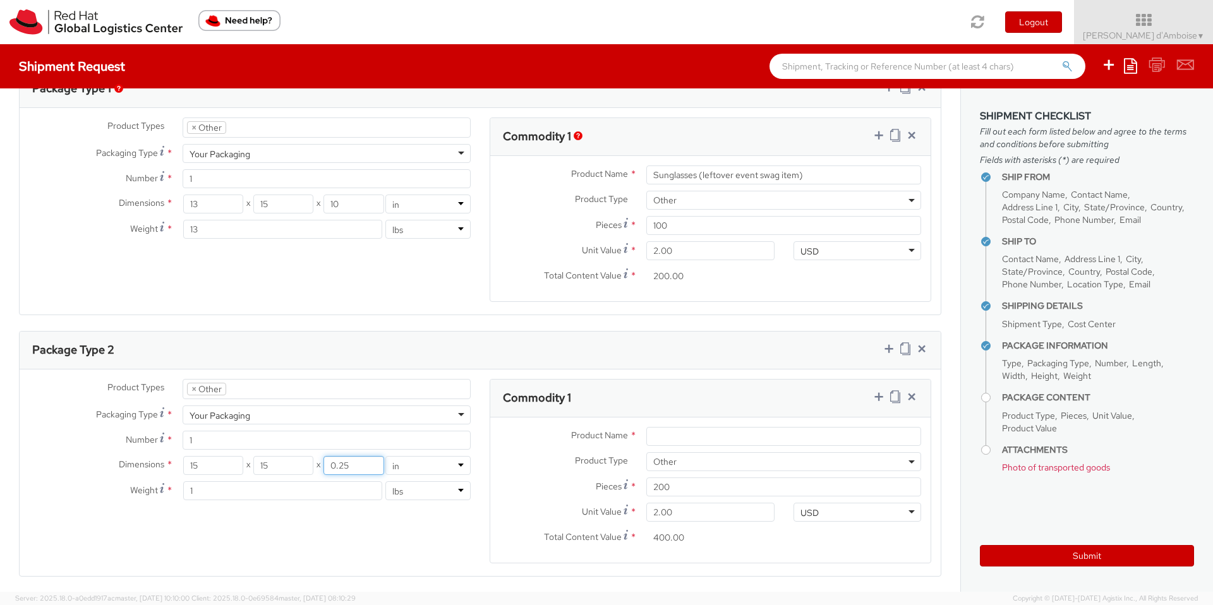
drag, startPoint x: 322, startPoint y: 464, endPoint x: 281, endPoint y: 459, distance: 41.4
click at [281, 459] on div "15 X 15 X 0.25" at bounding box center [283, 465] width 200 height 19
type input "19"
drag, startPoint x: 222, startPoint y: 498, endPoint x: 167, endPoint y: 492, distance: 56.0
click at [167, 492] on div "Weight * 1 lbs kgs" at bounding box center [250, 490] width 461 height 19
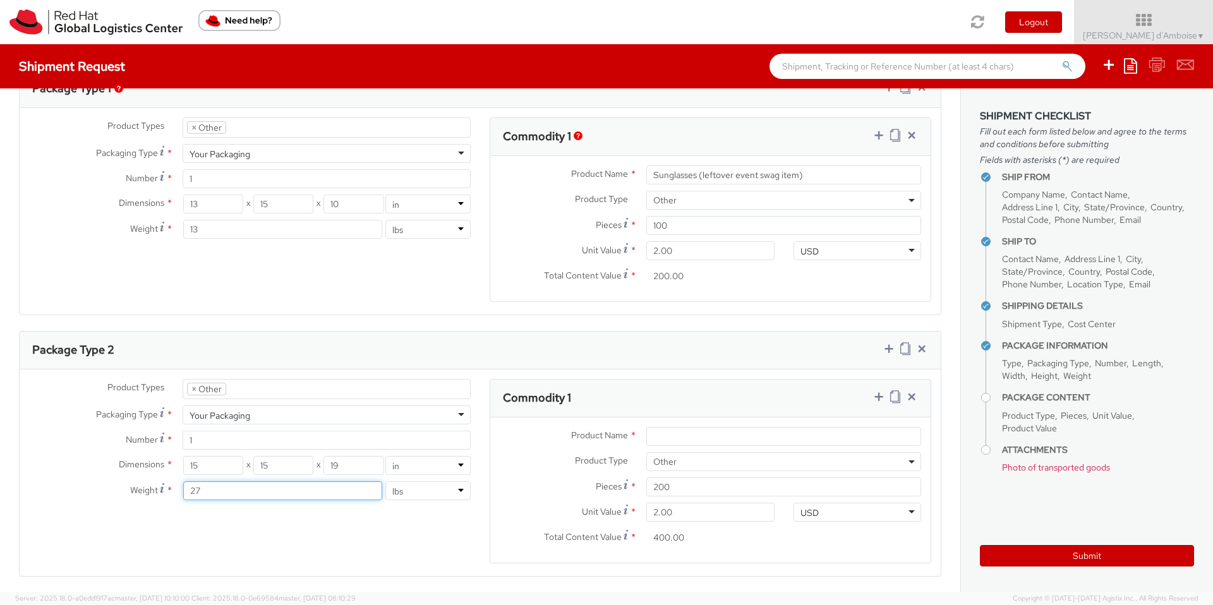
type input "27"
click at [390, 533] on div "Product Types * Documents Docking Station Laptop Monitor Other Hardware Server …" at bounding box center [480, 479] width 921 height 200
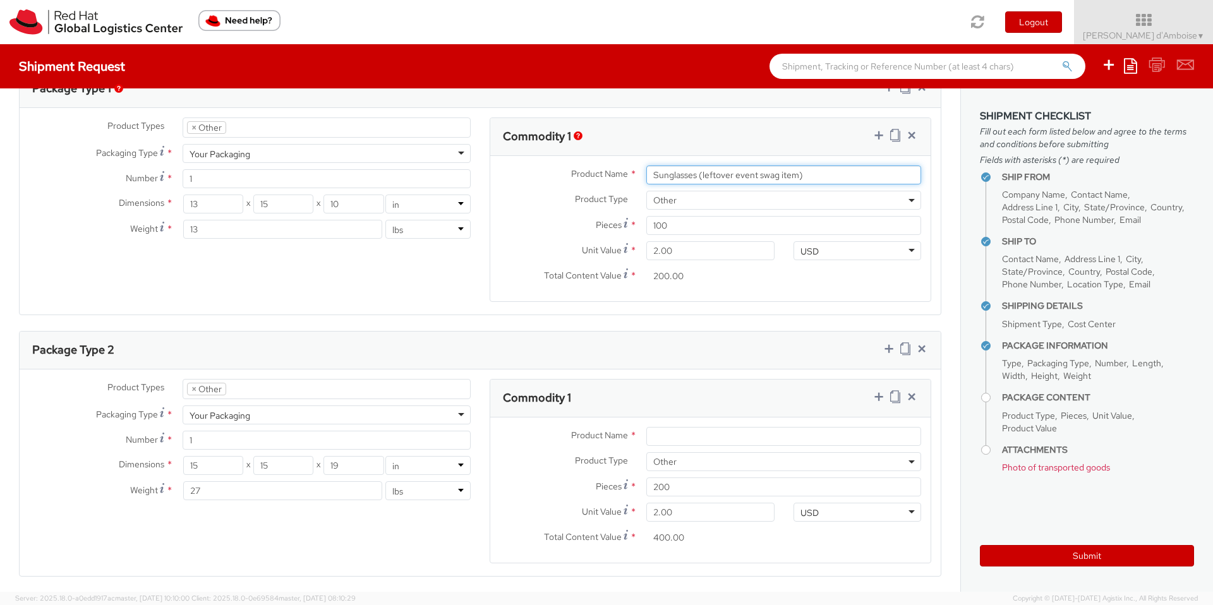
click at [827, 177] on input "Sunglasses (leftover event swag item)" at bounding box center [783, 175] width 275 height 19
click at [809, 180] on input "Sunglasses" at bounding box center [783, 175] width 275 height 19
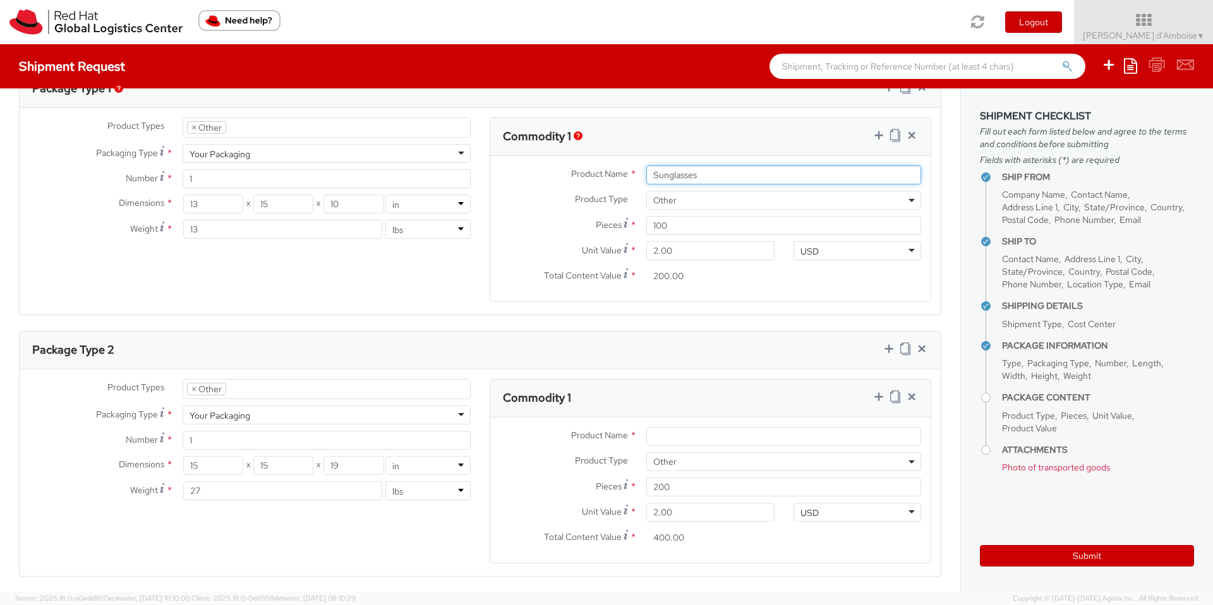
drag, startPoint x: 761, startPoint y: 178, endPoint x: 576, endPoint y: 182, distance: 184.5
click at [576, 182] on div "Product Name * Sunglasses" at bounding box center [710, 175] width 440 height 19
click at [719, 170] on input "Sunglasses" at bounding box center [783, 175] width 275 height 19
drag, startPoint x: 713, startPoint y: 170, endPoint x: 603, endPoint y: 171, distance: 109.3
click at [603, 171] on div "Product Name * Sunglasses" at bounding box center [710, 175] width 440 height 19
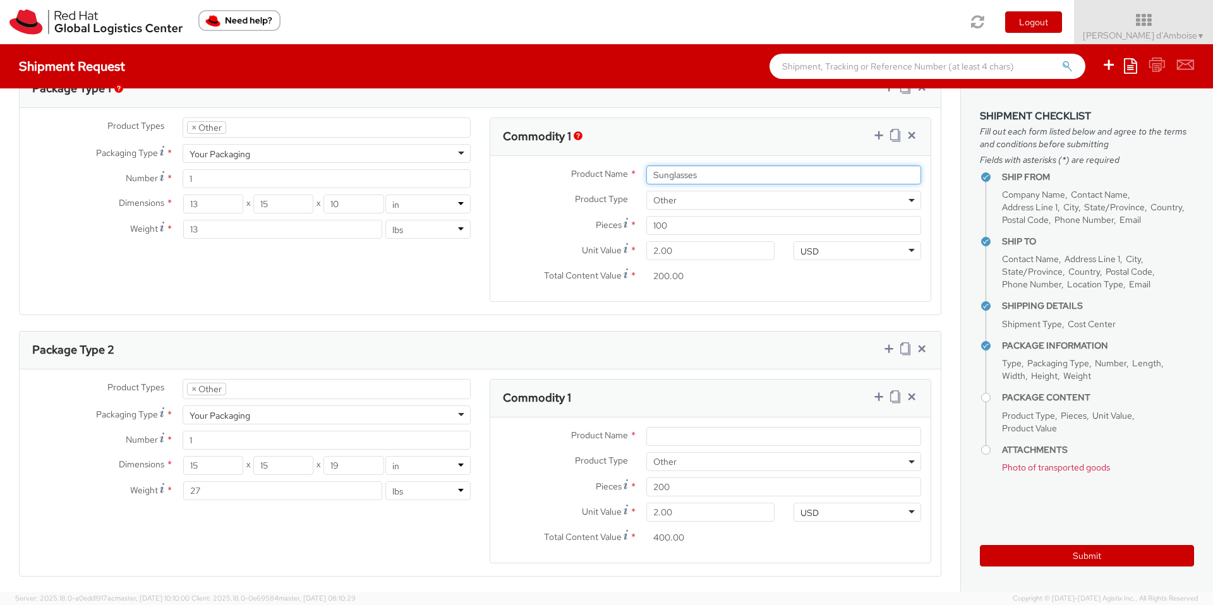
type input "Sunglasses"
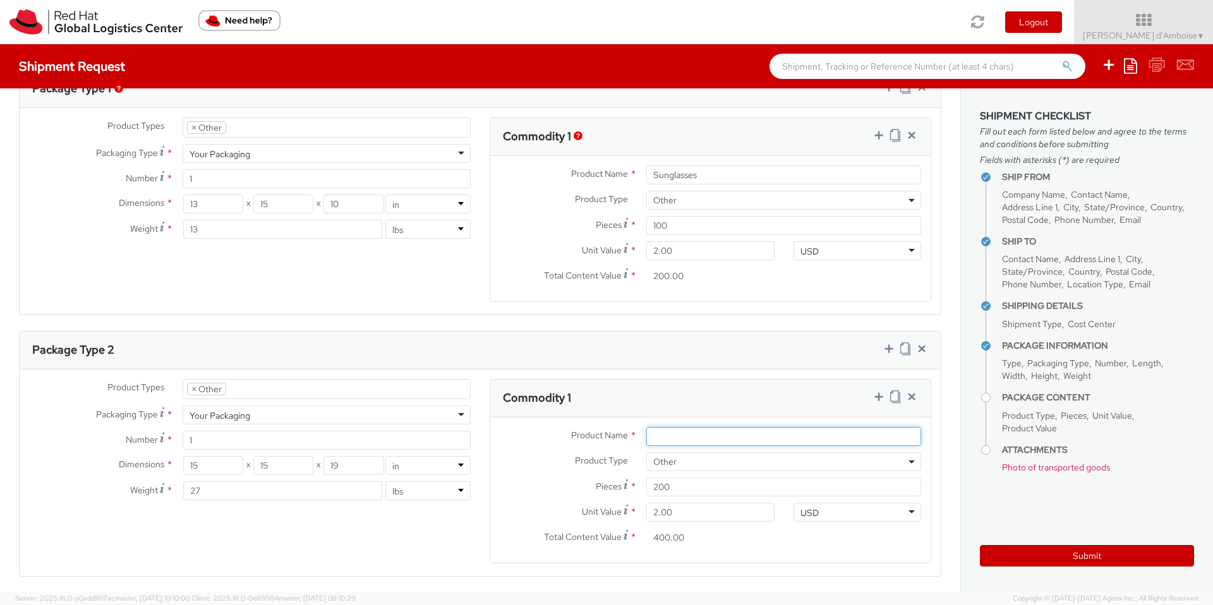
click at [684, 432] on input "Product Name *" at bounding box center [783, 436] width 275 height 19
paste input "Sunglasses"
type input "Sunglasses"
click at [484, 389] on agx-form-section "Commodity 1 Product Name * Sunglasses Product Type * Documents Docking Station …" at bounding box center [710, 479] width 461 height 200
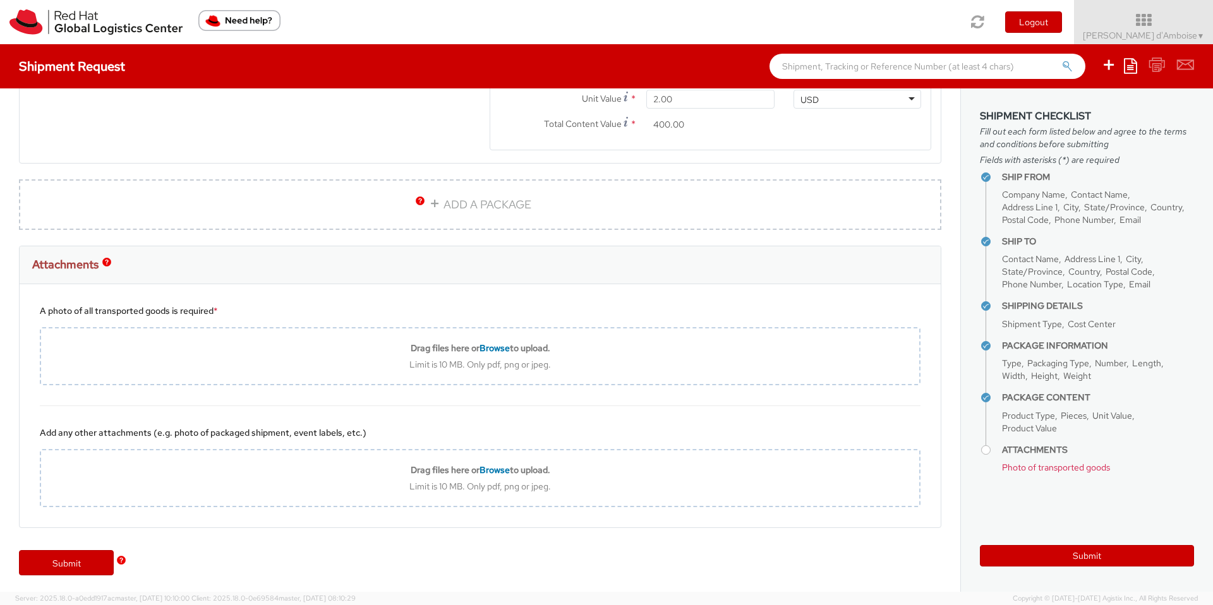
scroll to position [1052, 0]
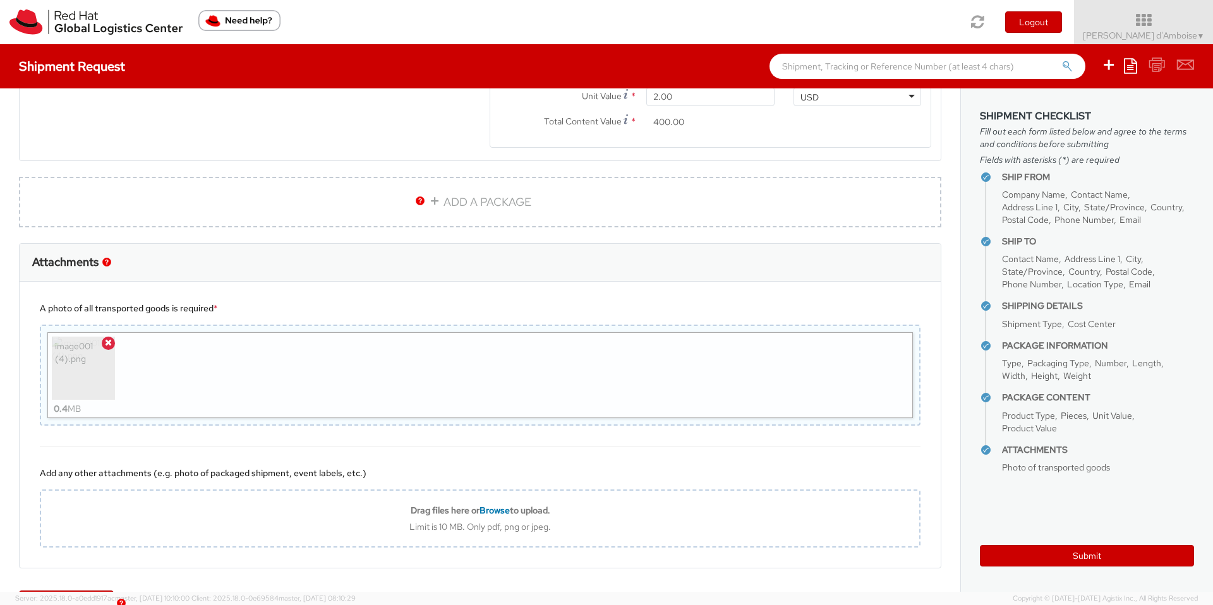
click at [90, 366] on img at bounding box center [83, 368] width 63 height 63
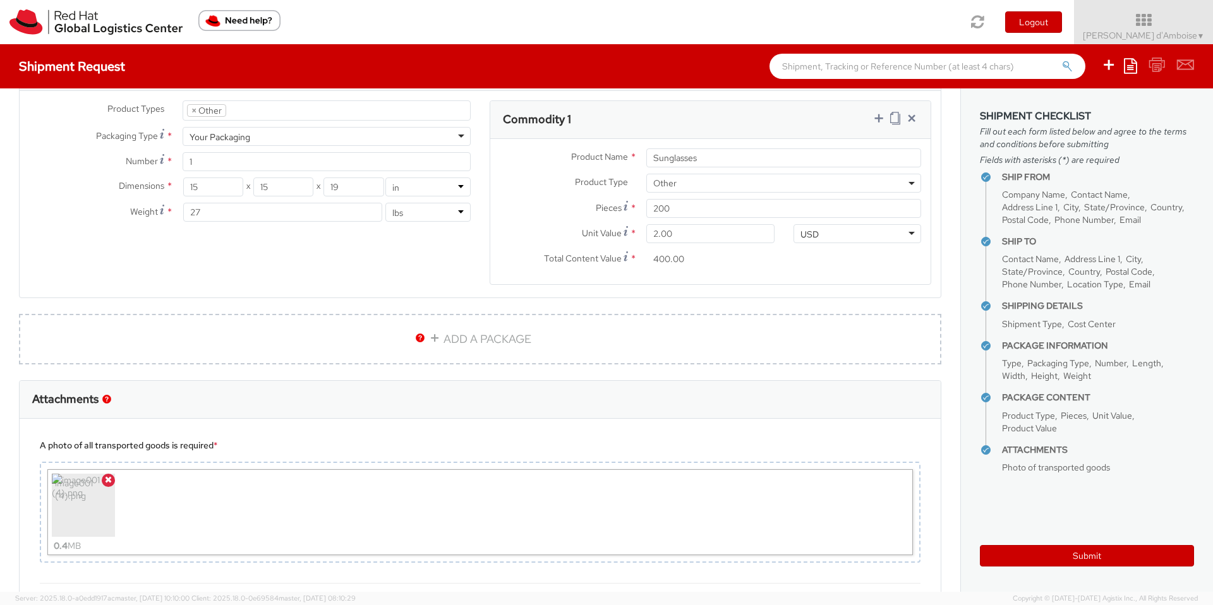
scroll to position [1095, 0]
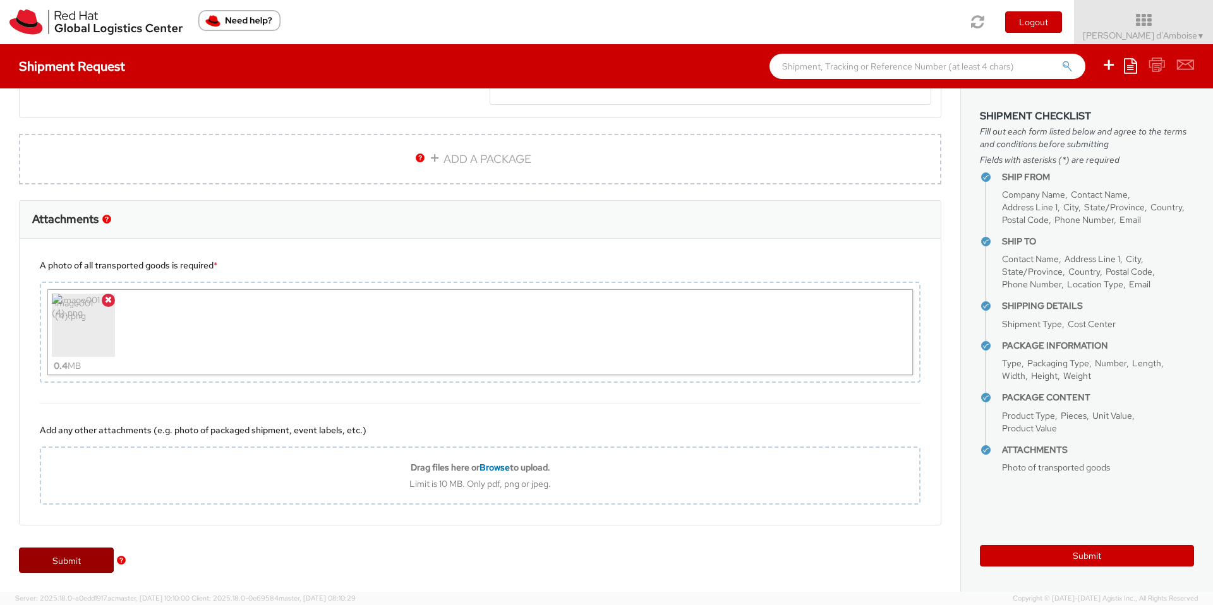
click at [68, 556] on link "Submit" at bounding box center [66, 560] width 95 height 25
